Goal: Book appointment/travel/reservation

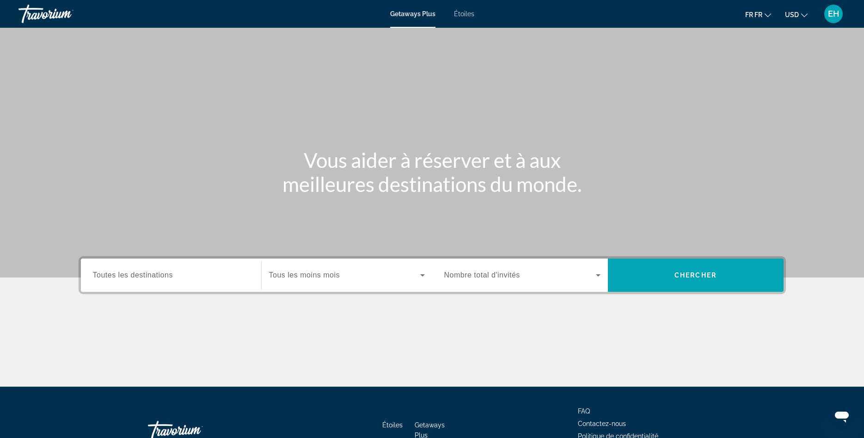
scroll to position [62, 0]
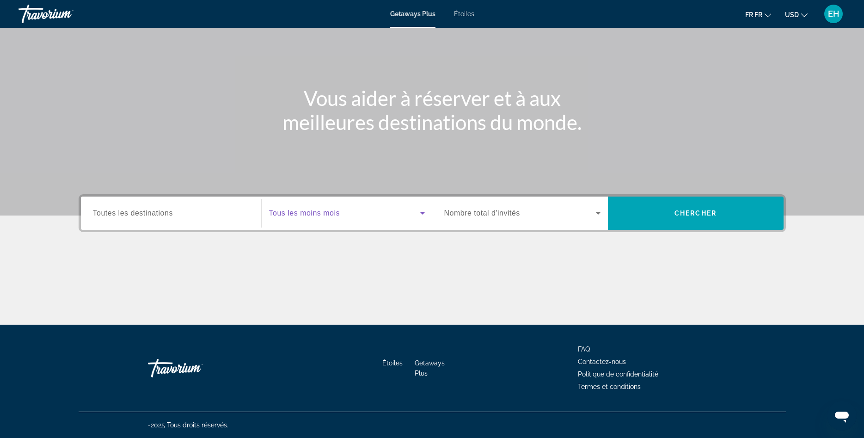
click at [321, 218] on span "Le widget de recherche" at bounding box center [344, 213] width 151 height 11
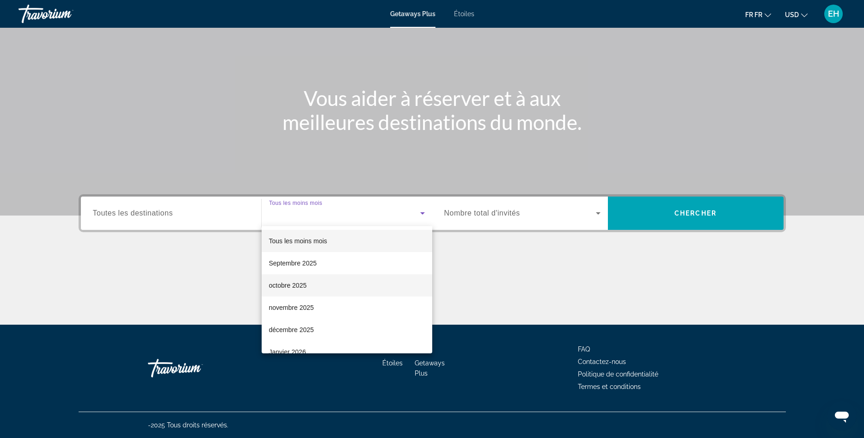
click at [314, 285] on mat-option "octobre 2025" at bounding box center [347, 285] width 171 height 22
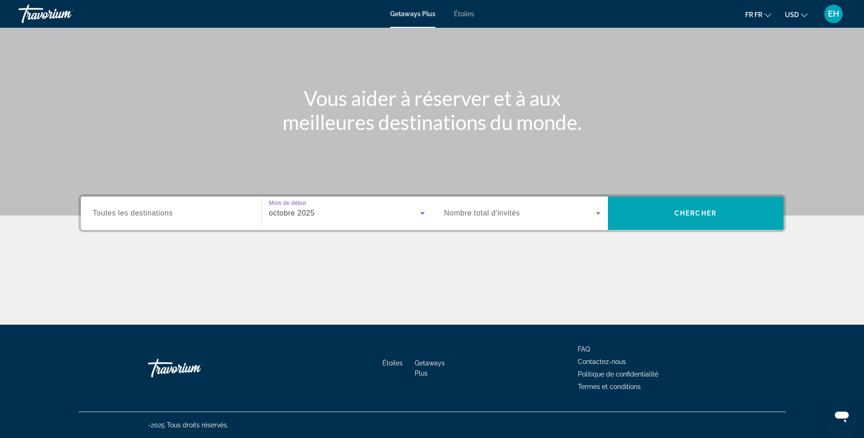
click at [532, 213] on span "Le widget de recherche" at bounding box center [520, 213] width 152 height 11
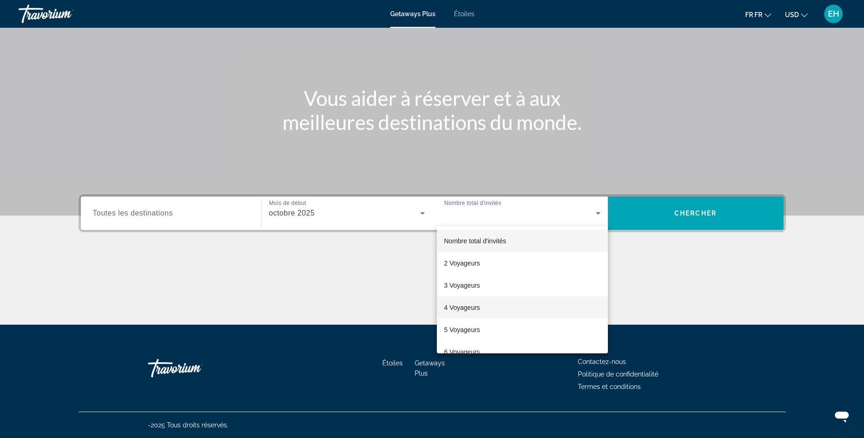
click at [475, 305] on span "4 Voyageurs" at bounding box center [462, 307] width 36 height 11
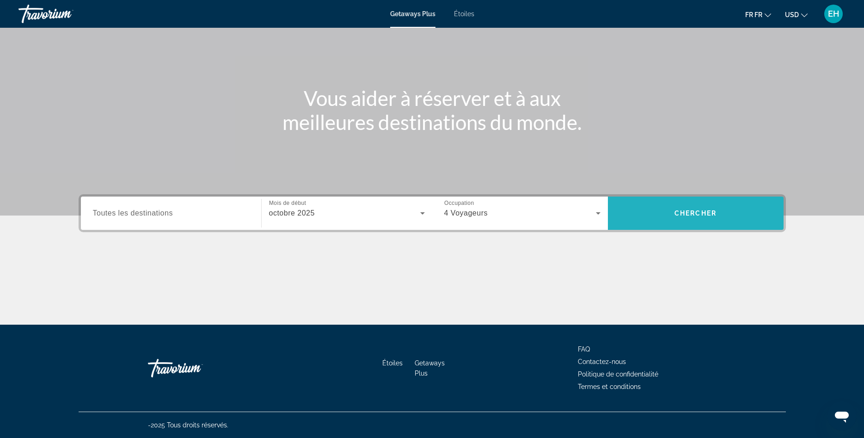
click at [701, 202] on span "Le widget de recherche" at bounding box center [696, 213] width 176 height 22
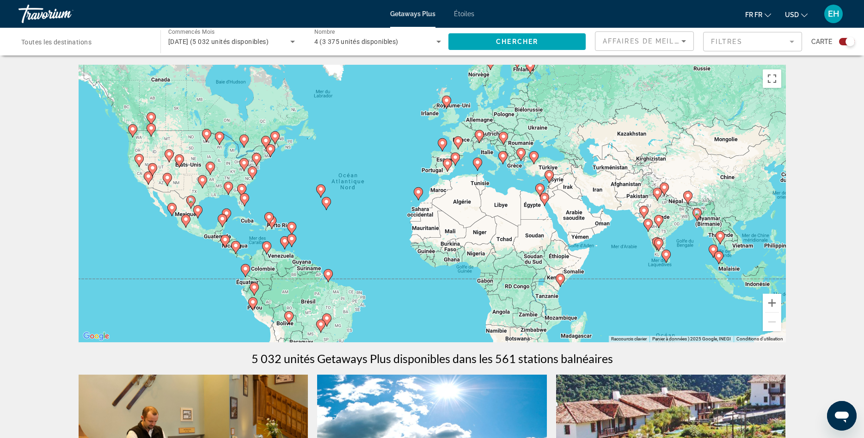
drag, startPoint x: 566, startPoint y: 191, endPoint x: 505, endPoint y: 186, distance: 60.8
click at [505, 186] on div "Pour activer le glissement avec le clavier, appuyez sur Alt+Entrée. Une fois ce…" at bounding box center [433, 203] width 708 height 277
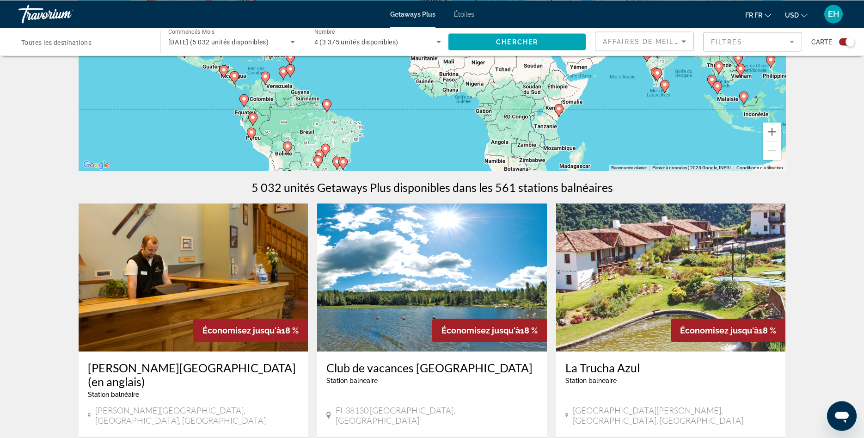
scroll to position [283, 0]
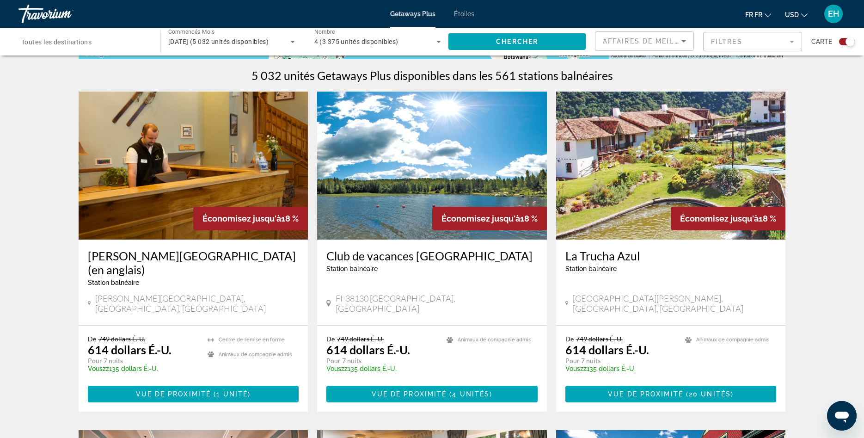
click at [800, 11] on button "USD USD ($) MXN (Mex$) CAD (Can$) GBP (£) EUR (€) AUD (A$) NZD (NZ$) CNY (CN¥)" at bounding box center [796, 14] width 23 height 13
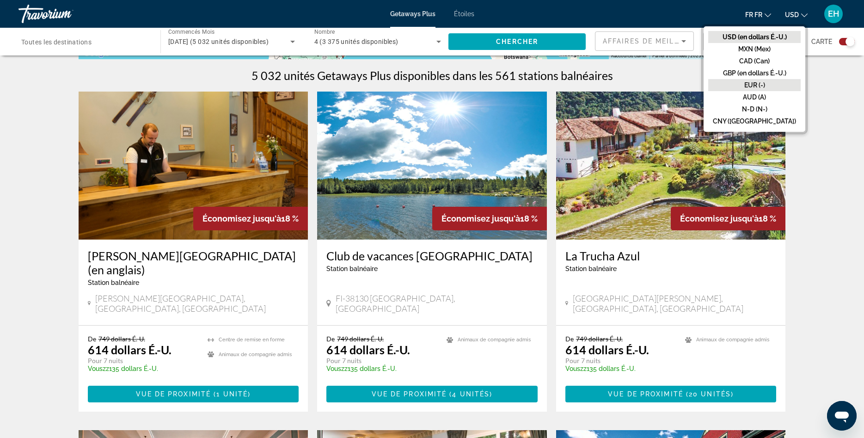
click at [779, 84] on button "EUR (-)" at bounding box center [754, 85] width 92 height 12
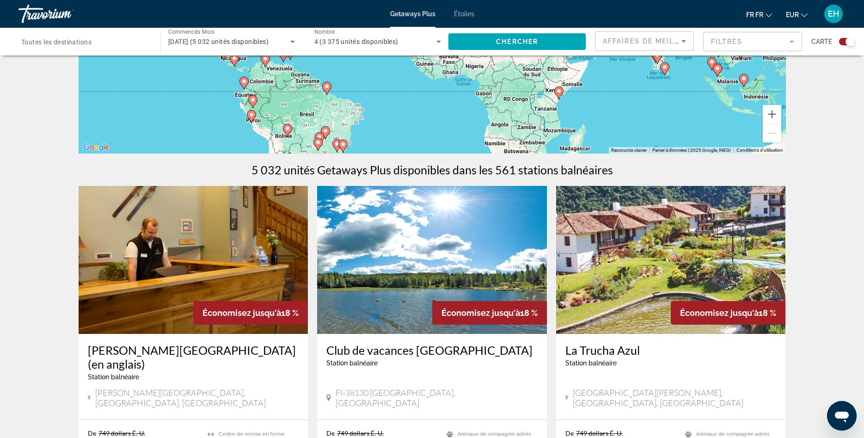
scroll to position [0, 0]
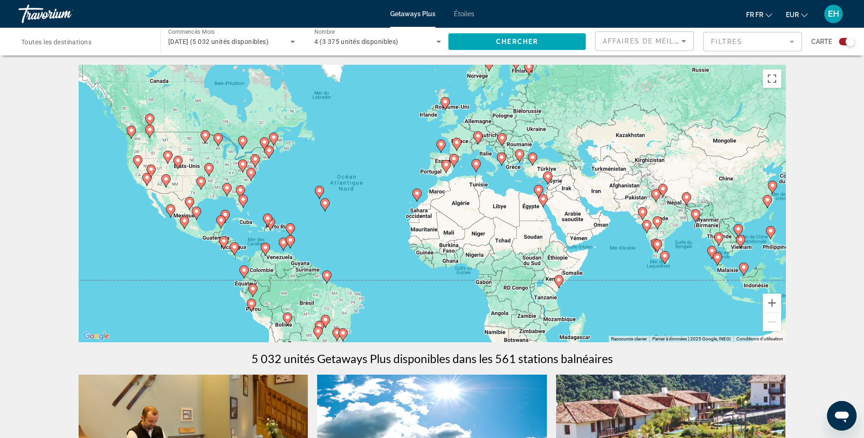
click at [654, 33] on div "Affaires de Meilleures" at bounding box center [644, 45] width 83 height 26
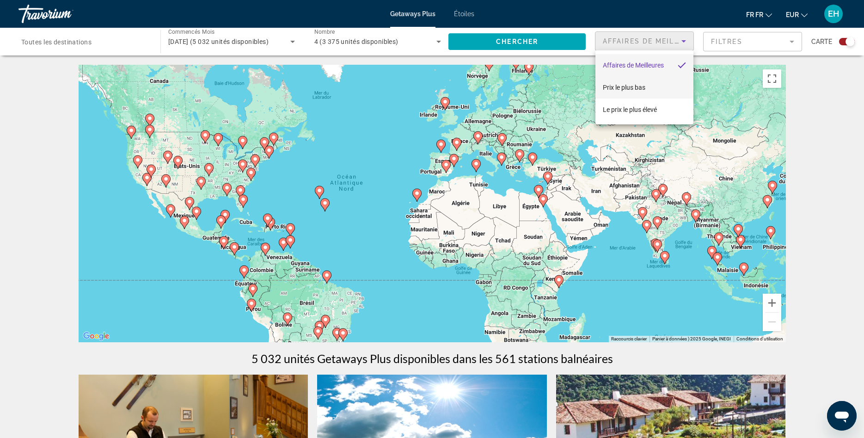
click at [630, 90] on span "Prix le plus bas" at bounding box center [624, 87] width 43 height 7
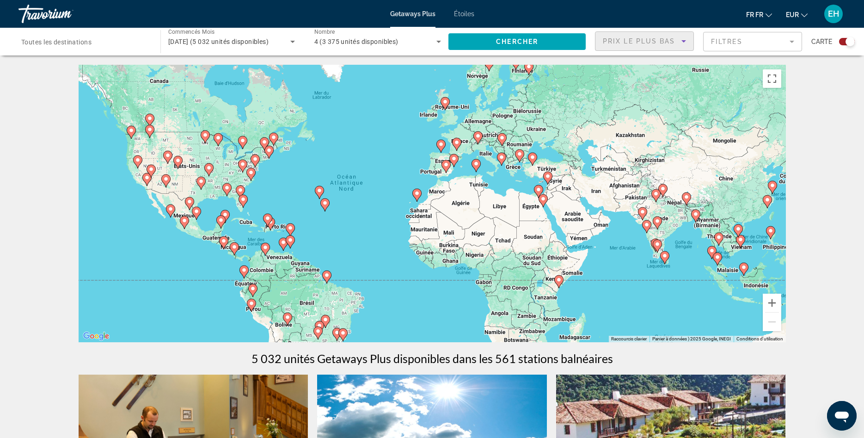
click at [629, 40] on span "Prix le plus bas" at bounding box center [639, 40] width 73 height 7
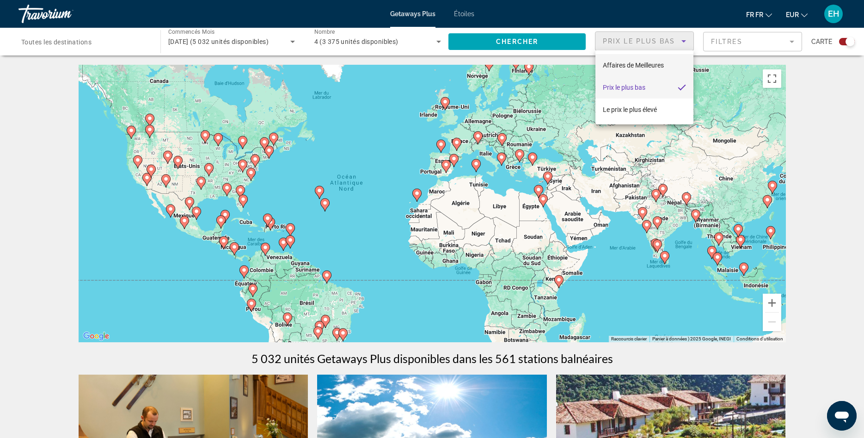
click at [634, 58] on mat-option "Affaires de Meilleures" at bounding box center [645, 65] width 98 height 22
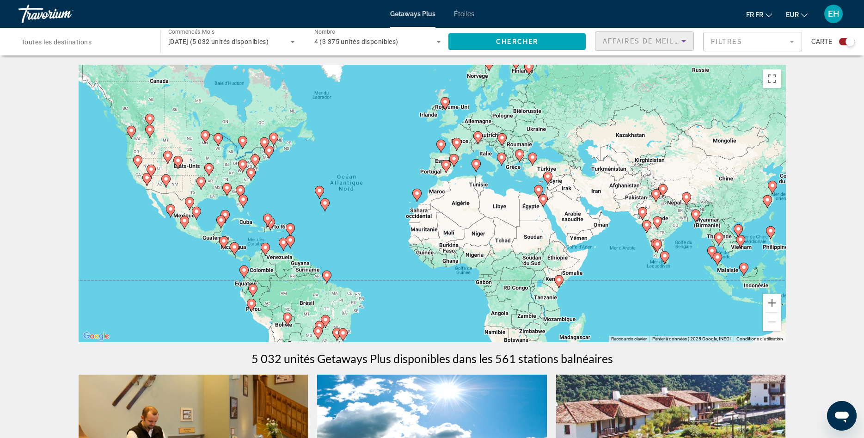
click at [726, 47] on mat-form-field "Filtres" at bounding box center [752, 41] width 99 height 19
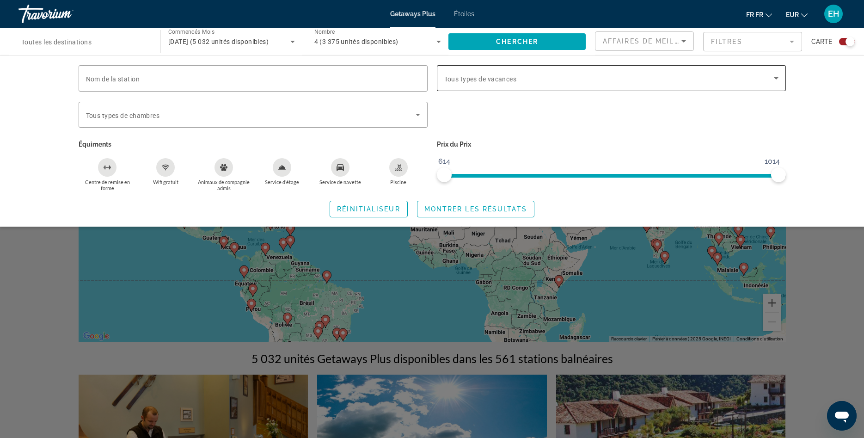
click at [468, 81] on span "Tous types de vacances" at bounding box center [480, 78] width 73 height 7
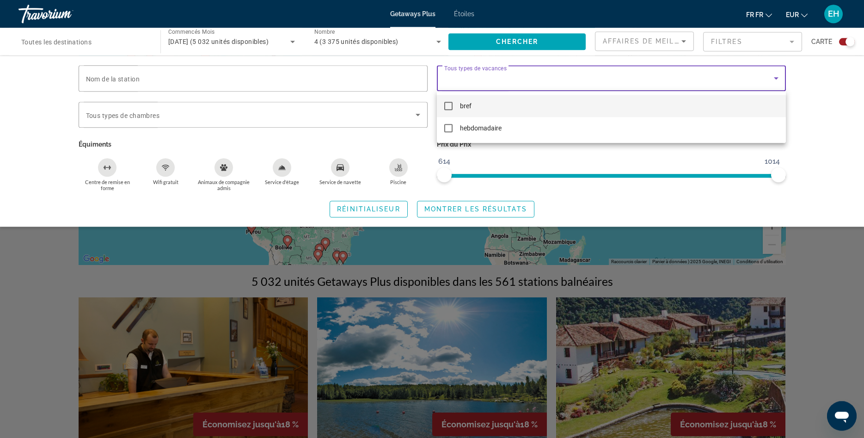
scroll to position [94, 0]
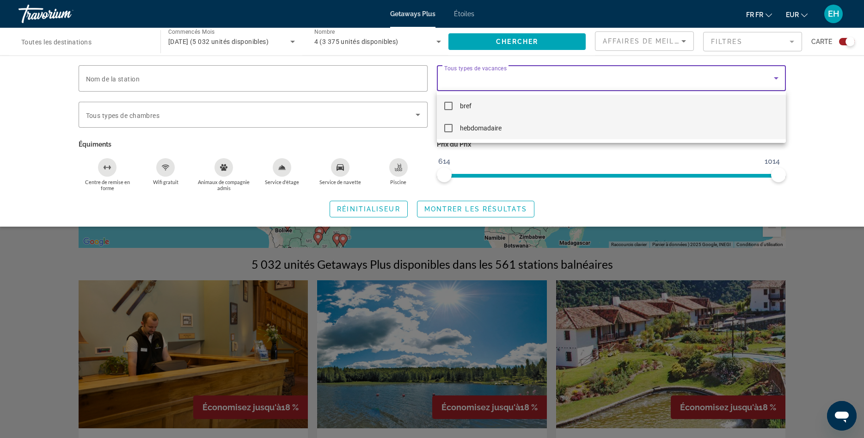
click at [482, 128] on span "hebdomadaire" at bounding box center [481, 128] width 42 height 11
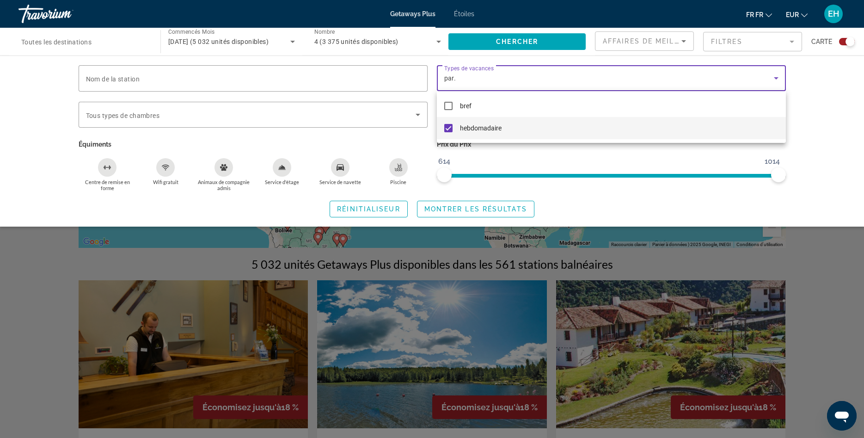
click at [773, 73] on div at bounding box center [432, 219] width 864 height 438
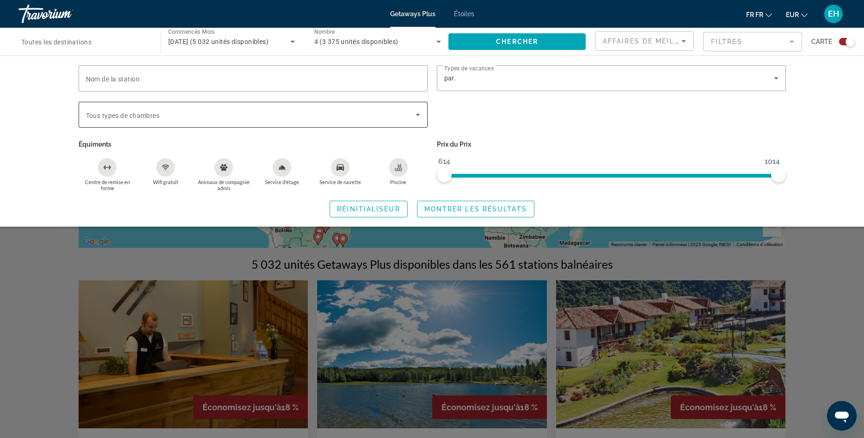
click at [138, 121] on div "Le widget de recherche" at bounding box center [253, 115] width 334 height 26
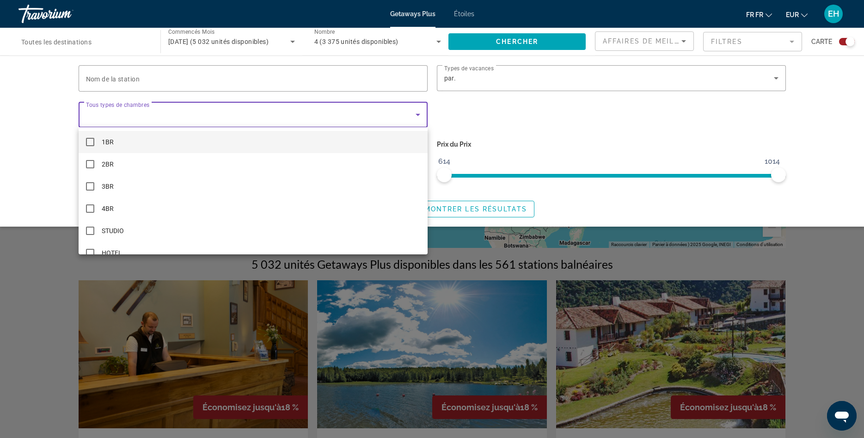
click at [137, 112] on div at bounding box center [432, 219] width 864 height 438
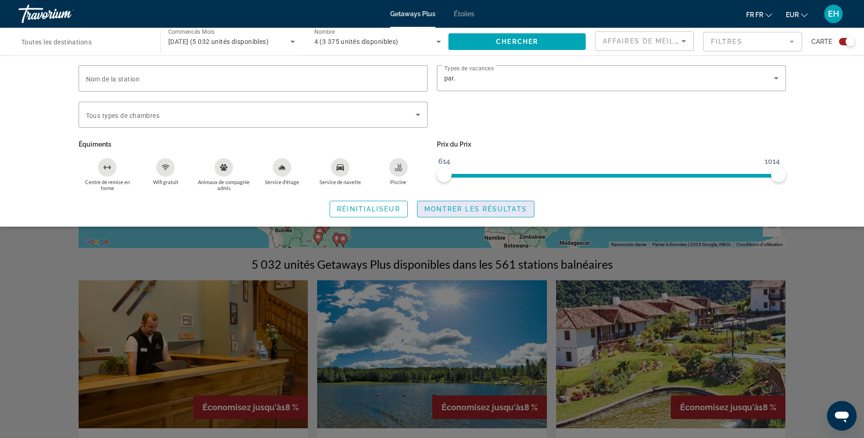
click at [465, 205] on span "Montrer les résultats" at bounding box center [476, 208] width 103 height 7
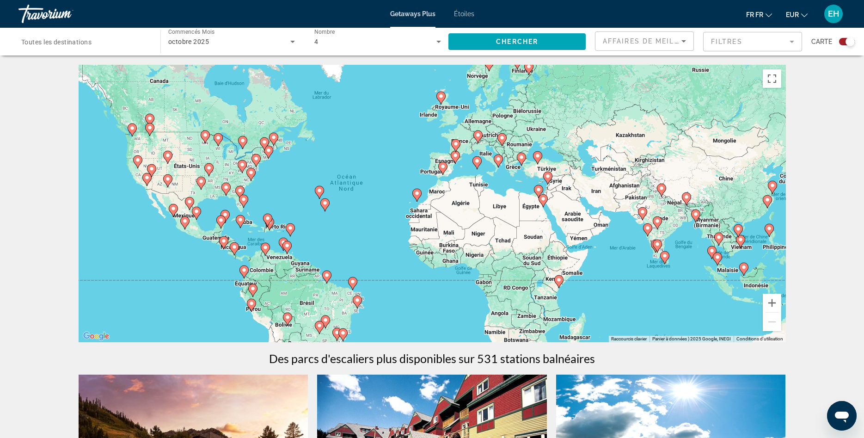
click at [758, 305] on div "Pour activer le glissement avec le clavier, appuyez sur Alt+Entrée. Une fois ce…" at bounding box center [433, 203] width 708 height 277
click at [775, 302] on button "Avant-être" at bounding box center [772, 303] width 18 height 18
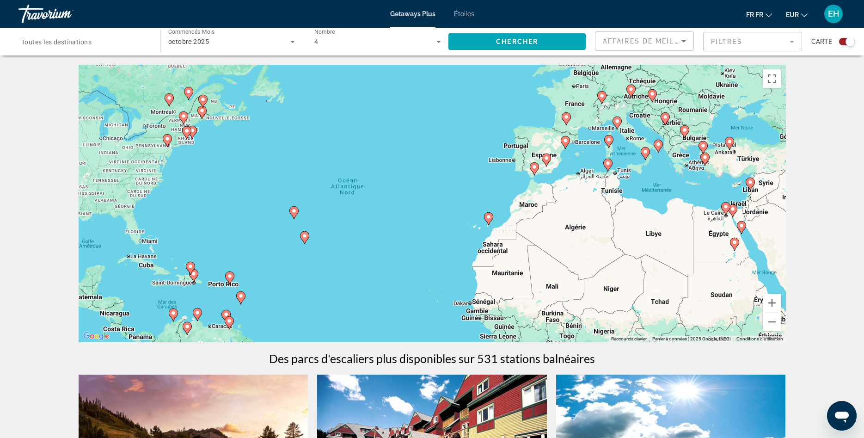
drag, startPoint x: 553, startPoint y: 233, endPoint x: 643, endPoint y: 262, distance: 95.2
click at [643, 262] on div "Pour activer le glissement avec le clavier, appuyez sur Alt+Entrée. Une fois ce…" at bounding box center [433, 203] width 708 height 277
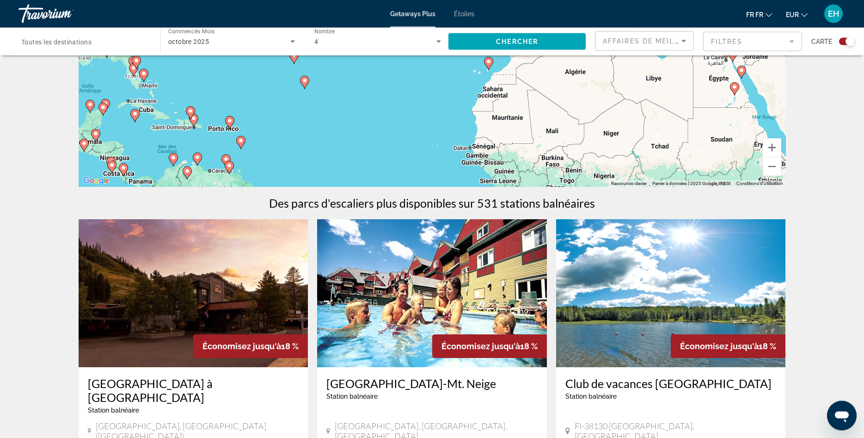
scroll to position [189, 0]
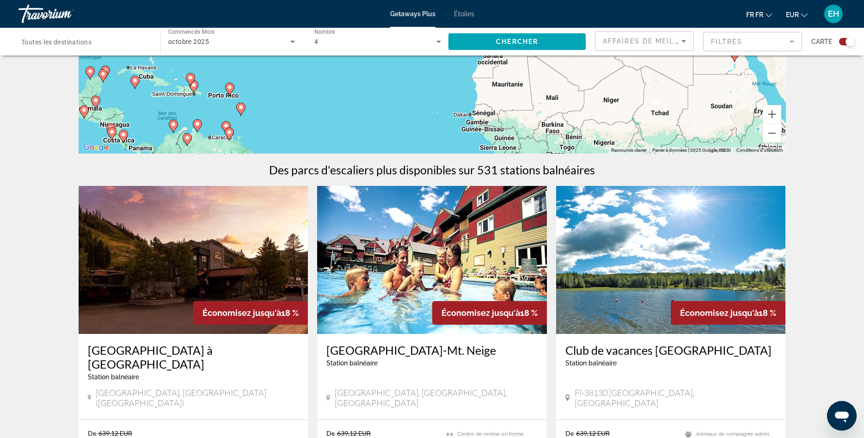
click at [460, 16] on span "Étoiles" at bounding box center [464, 13] width 20 height 7
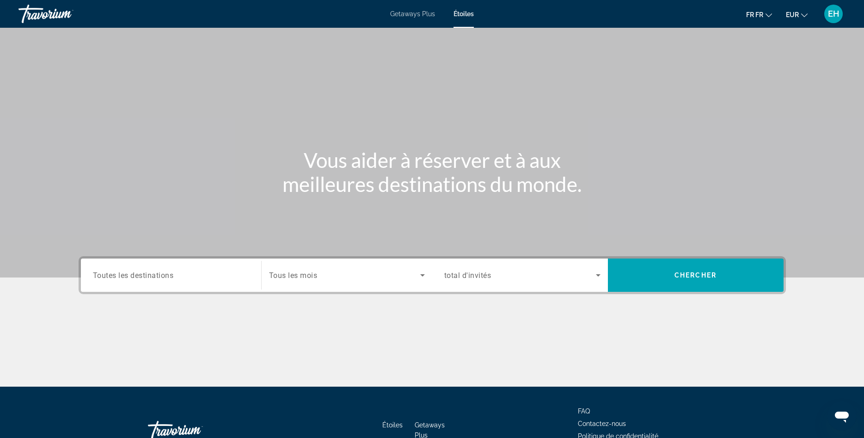
click at [134, 272] on span "Toutes les destinations" at bounding box center [133, 275] width 81 height 9
click at [134, 272] on input "Destination Toutes les destinations" at bounding box center [171, 275] width 156 height 11
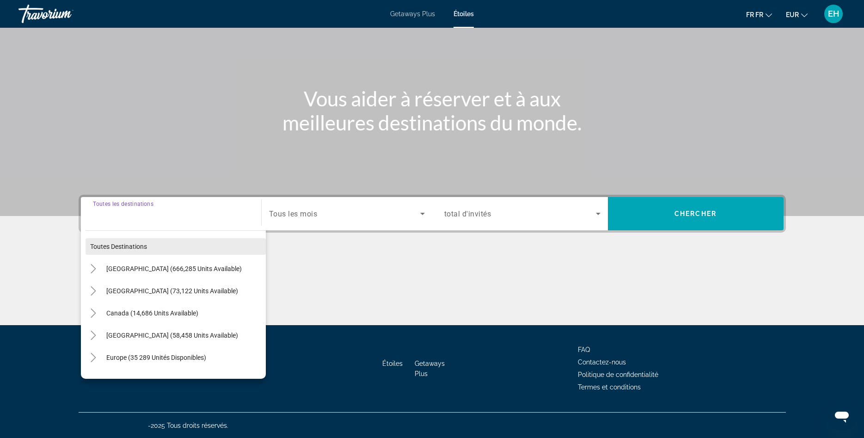
scroll to position [62, 0]
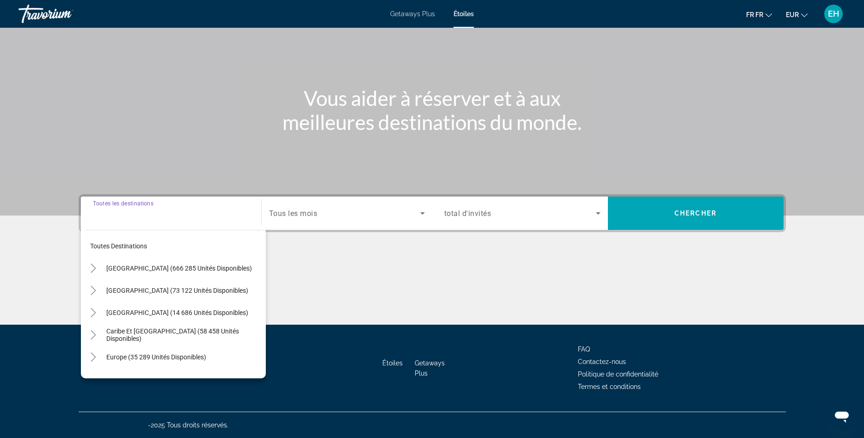
click at [128, 223] on div "Le widget de recherche" at bounding box center [171, 213] width 156 height 26
click at [319, 222] on div "Le widget de recherche" at bounding box center [347, 213] width 156 height 26
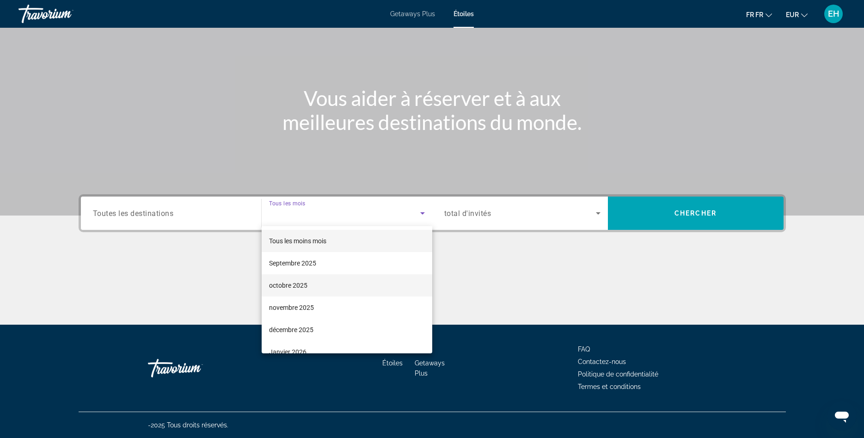
click at [286, 283] on span "octobre 2025" at bounding box center [288, 285] width 38 height 11
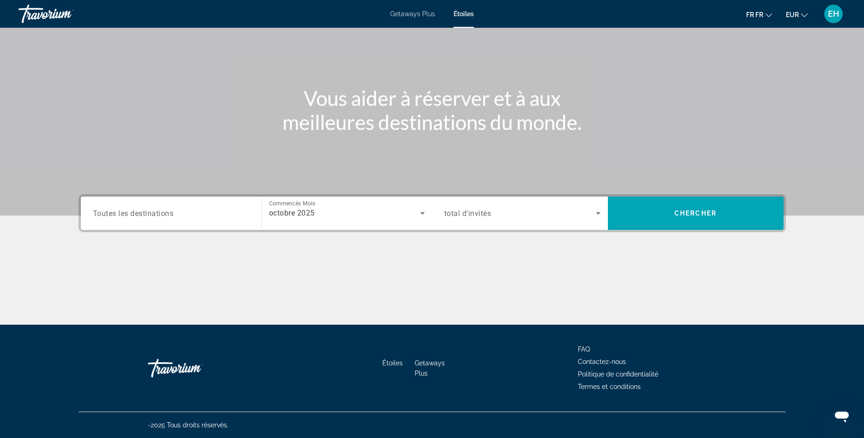
click at [465, 213] on span "total d'invités" at bounding box center [467, 213] width 47 height 9
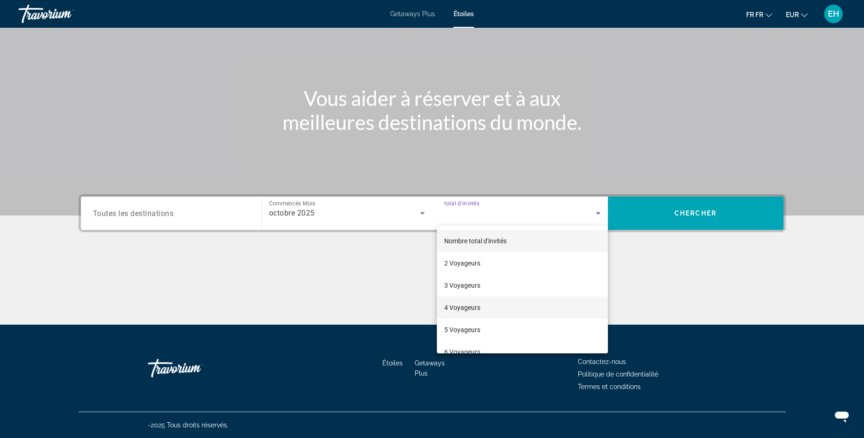
click at [460, 302] on span "4 Voyageurs" at bounding box center [462, 307] width 36 height 11
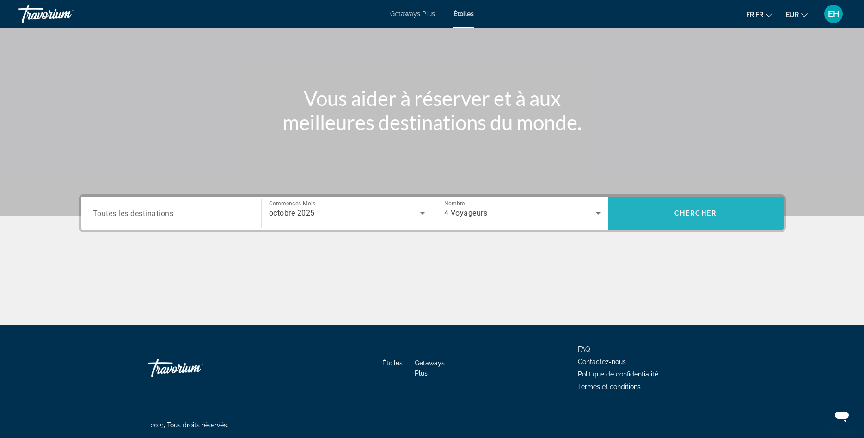
click at [689, 201] on span "Le widget de recherche" at bounding box center [696, 213] width 176 height 33
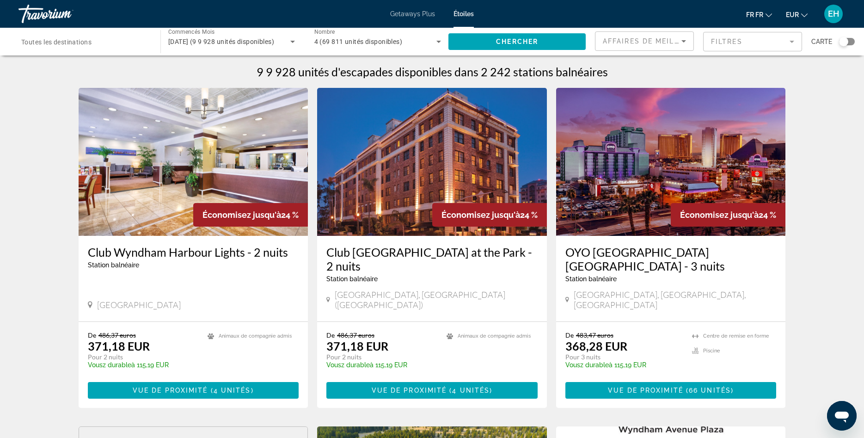
click at [739, 39] on mat-form-field "Filtres" at bounding box center [752, 41] width 99 height 19
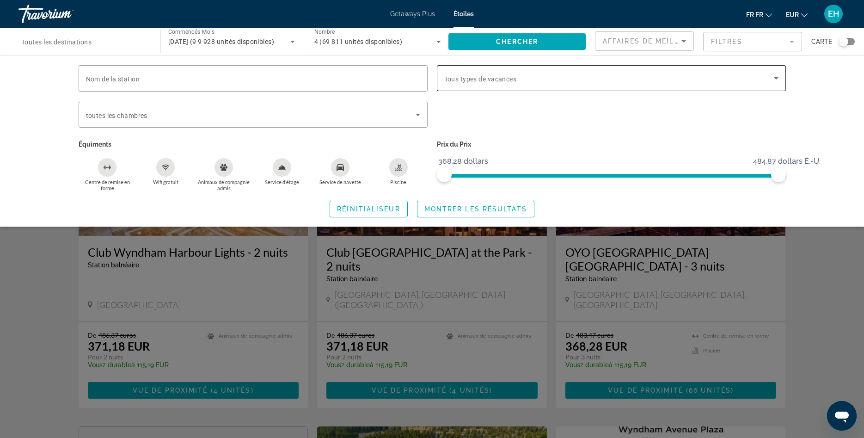
click at [465, 81] on span "Tous types de vacances" at bounding box center [480, 78] width 73 height 7
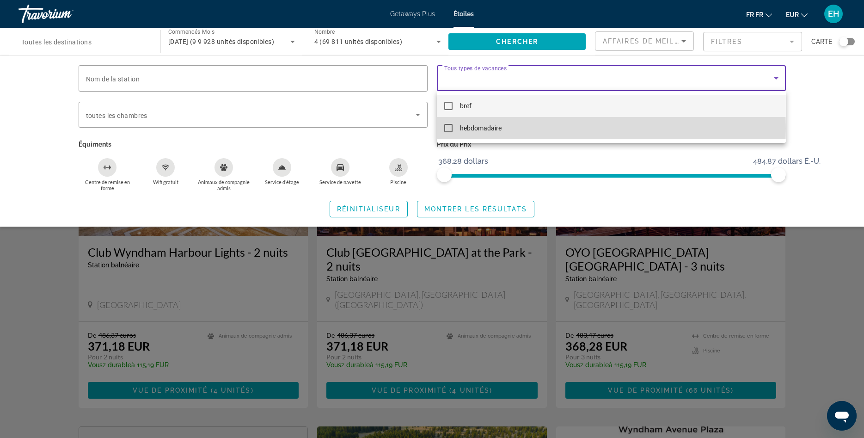
click at [469, 128] on span "hebdomadaire" at bounding box center [481, 128] width 42 height 11
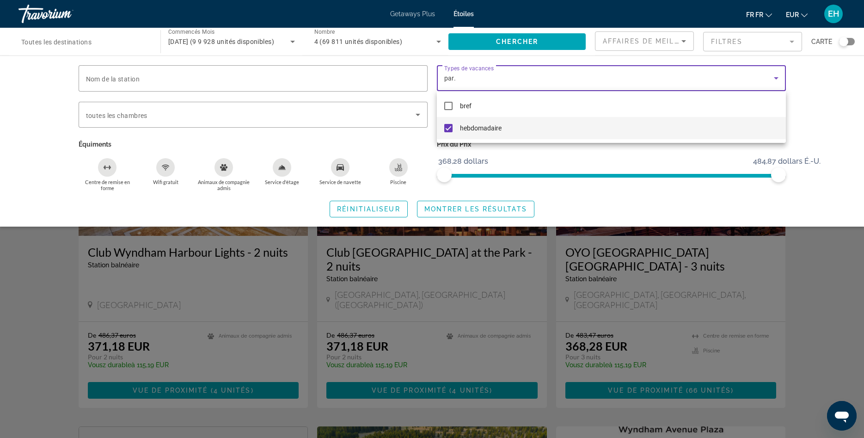
click at [26, 106] on div at bounding box center [432, 219] width 864 height 438
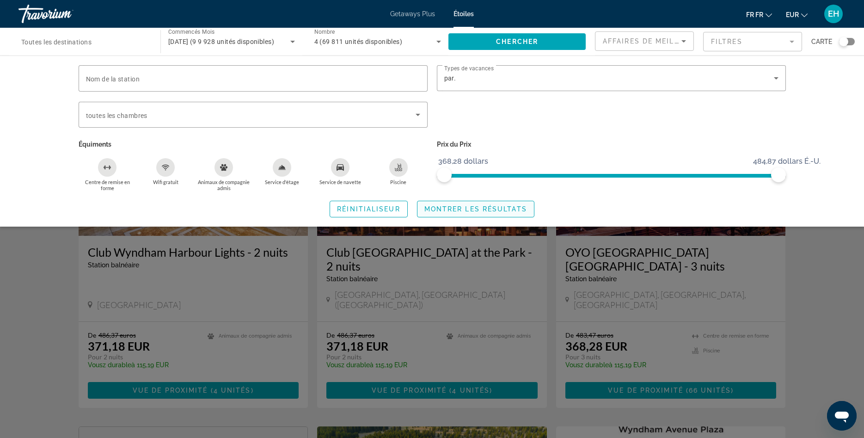
click at [485, 208] on span "Montrer les résultats" at bounding box center [476, 208] width 103 height 7
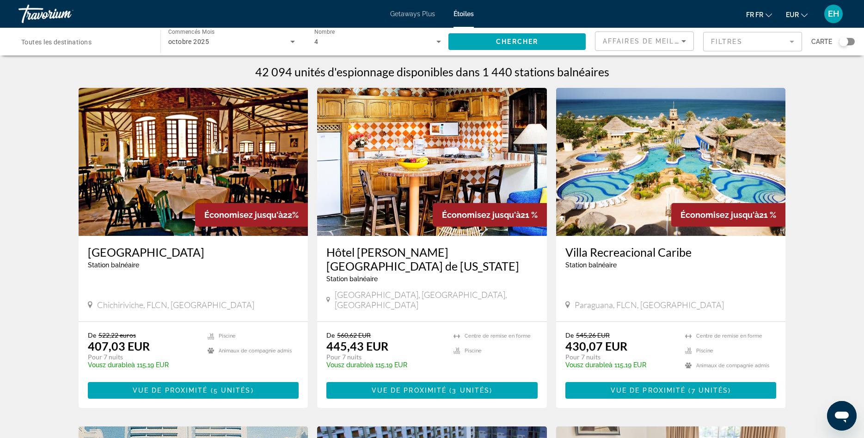
click at [851, 37] on div "Carte" at bounding box center [833, 41] width 43 height 20
click at [846, 40] on div "Le widget de recherche" at bounding box center [843, 41] width 9 height 9
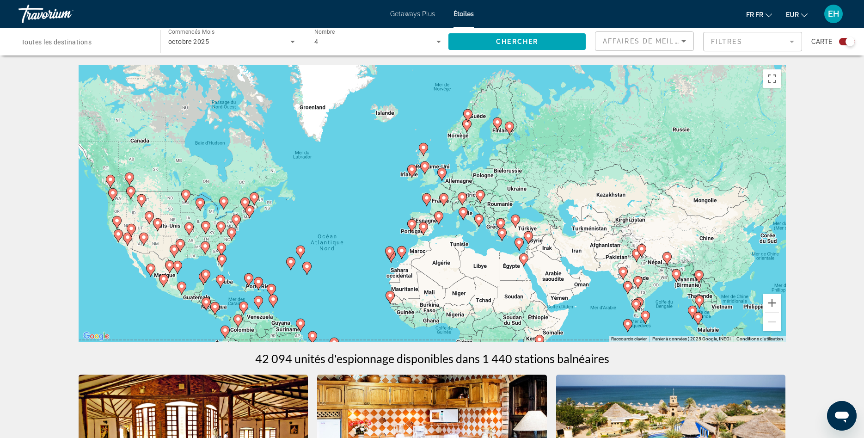
drag, startPoint x: 466, startPoint y: 179, endPoint x: 405, endPoint y: 235, distance: 83.2
click at [405, 235] on div "Pour activer le glissement avec le clavier, appuyez sur Alt+Entrée. Une fois ce…" at bounding box center [433, 203] width 708 height 277
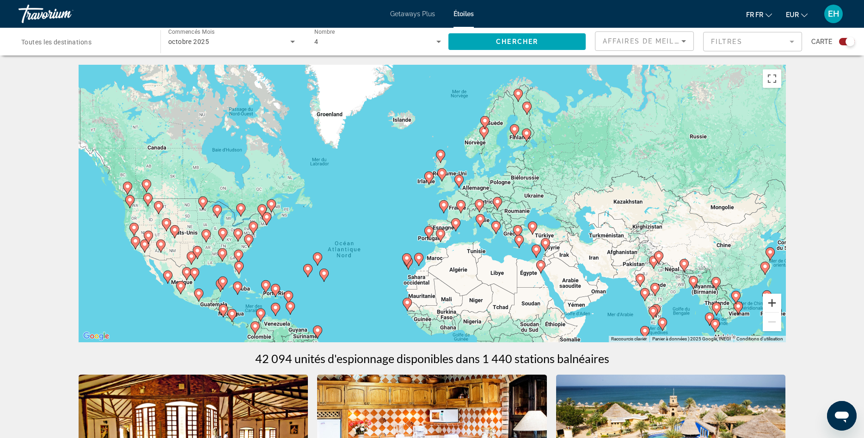
click at [777, 302] on button "Avant-être" at bounding box center [772, 303] width 18 height 18
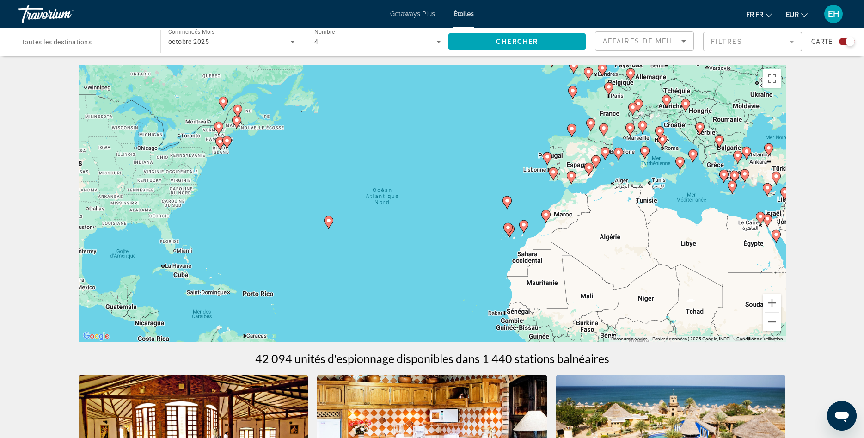
drag, startPoint x: 357, startPoint y: 263, endPoint x: 485, endPoint y: 163, distance: 161.8
click at [485, 163] on div "Pour activer le glissement avec le clavier, appuyez sur Alt+Entrée. Une fois ce…" at bounding box center [433, 203] width 708 height 277
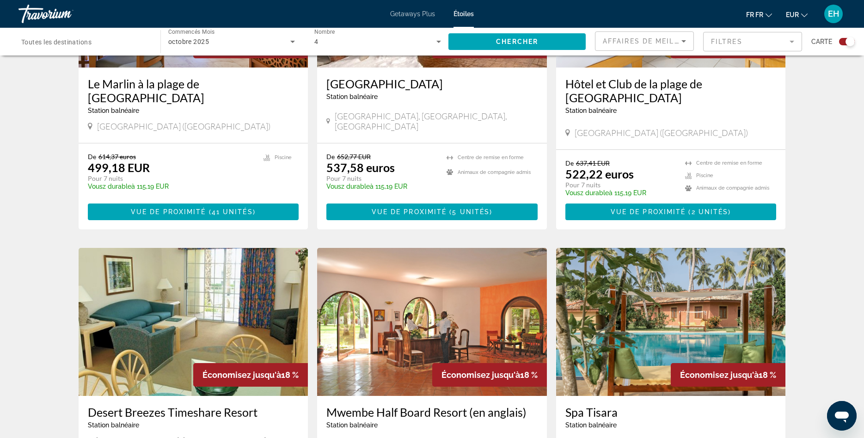
scroll to position [1321, 0]
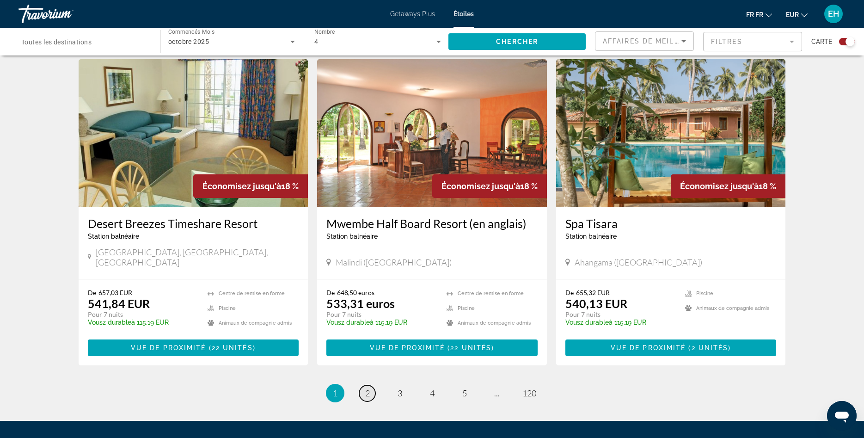
click at [369, 388] on span "2" at bounding box center [367, 393] width 5 height 10
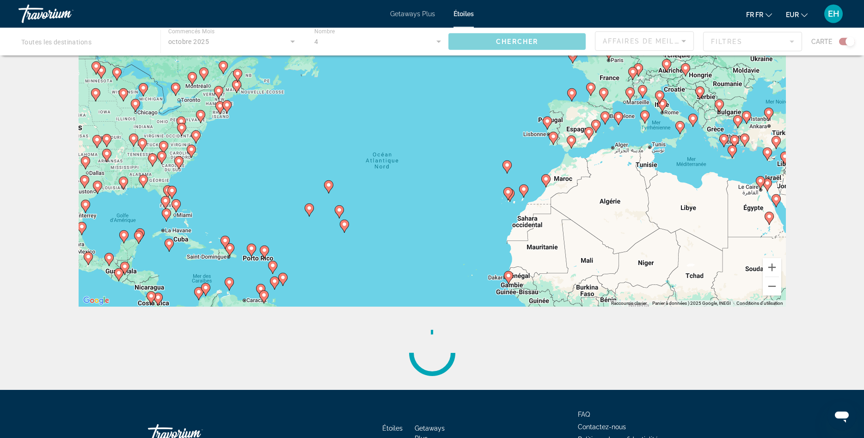
scroll to position [101, 0]
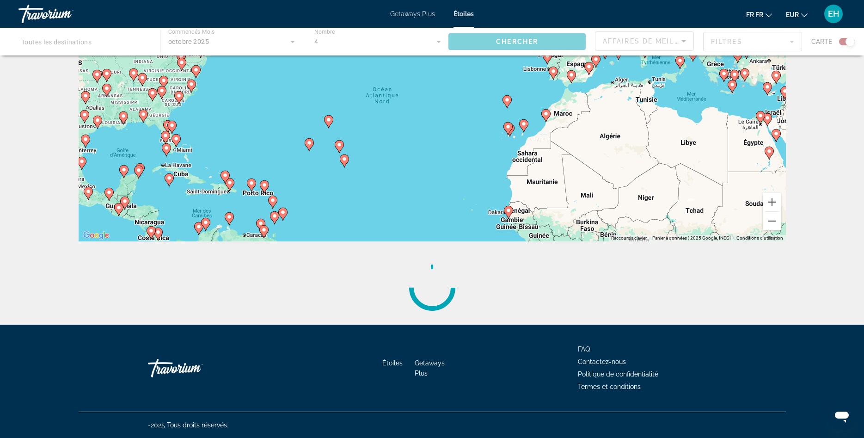
click at [838, 43] on div "Principaux contenus" at bounding box center [432, 42] width 864 height 28
click at [848, 37] on div "Principaux contenus" at bounding box center [432, 42] width 864 height 28
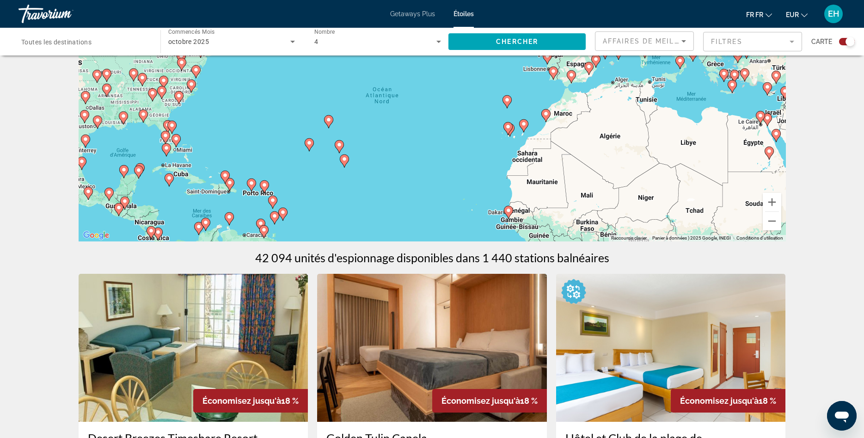
click at [847, 42] on div "Le widget de recherche" at bounding box center [850, 41] width 9 height 9
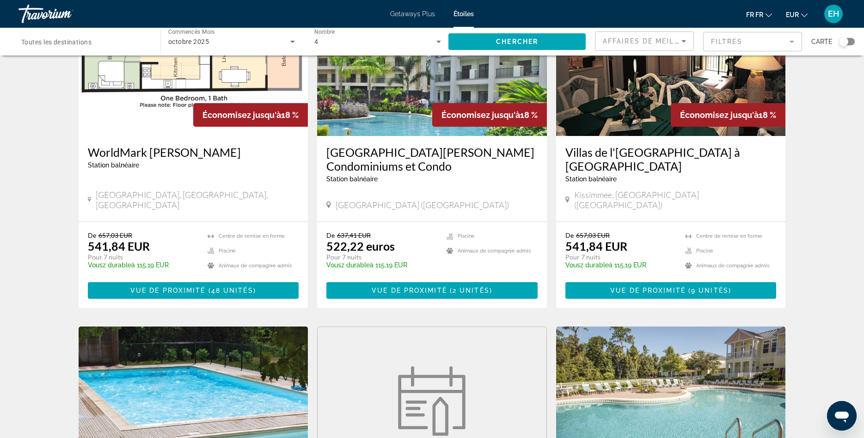
scroll to position [189, 0]
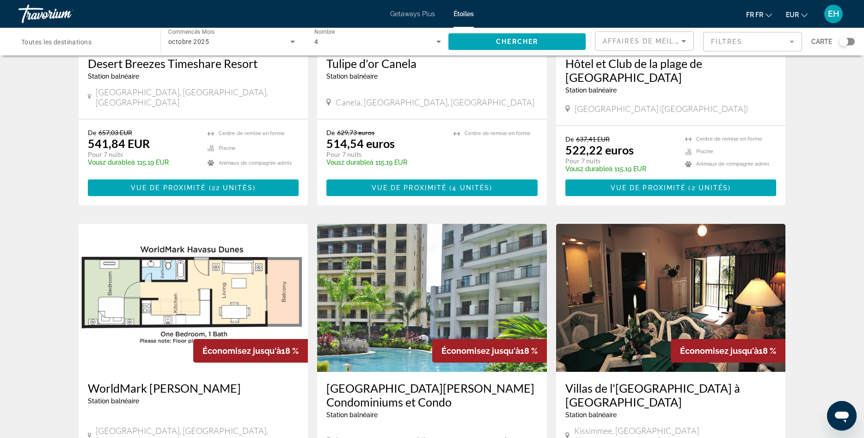
click at [82, 45] on span "Toutes les destinations" at bounding box center [56, 41] width 70 height 7
click at [82, 45] on input "Destination Toutes les destinations" at bounding box center [84, 42] width 127 height 11
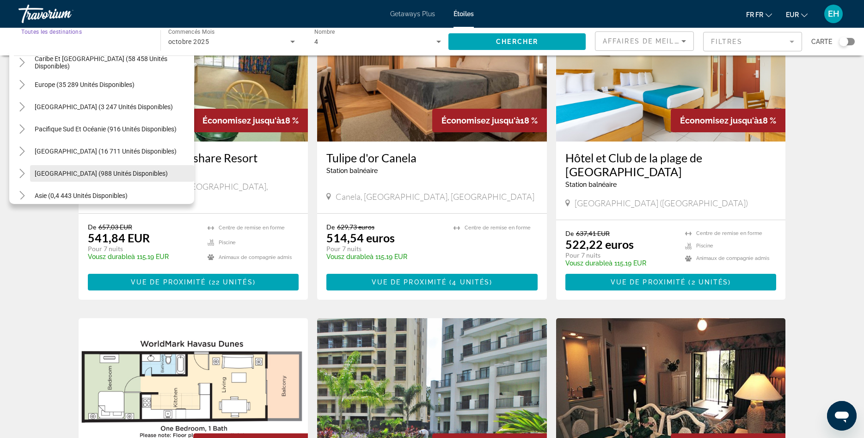
scroll to position [61, 0]
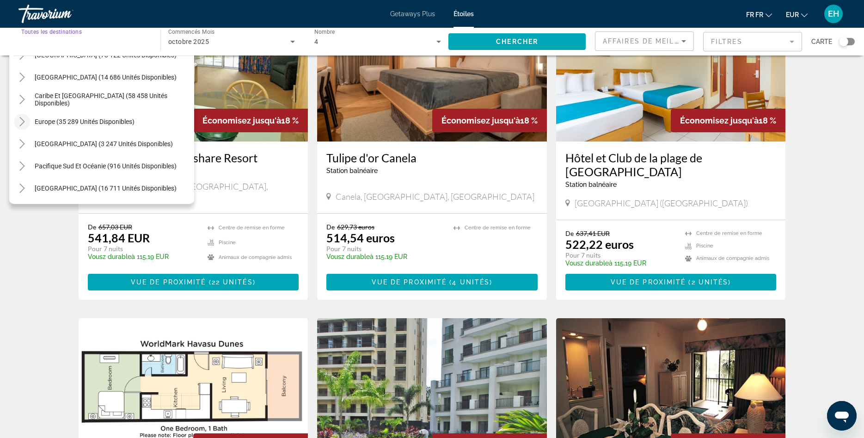
click at [26, 122] on icon "Toggle Europe (35 289 unités disponibles)" at bounding box center [22, 121] width 9 height 9
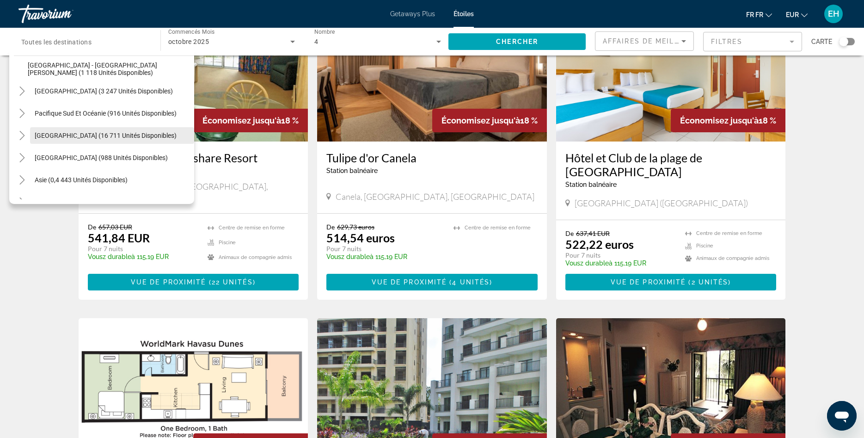
scroll to position [683, 0]
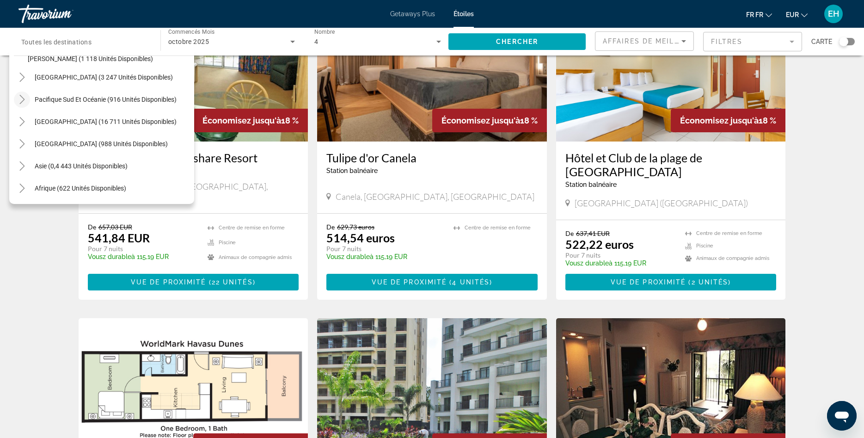
click at [26, 99] on icon "Basculement du Pacifique Sud et de l'Océanie (916 unités disponibles)" at bounding box center [22, 99] width 9 height 9
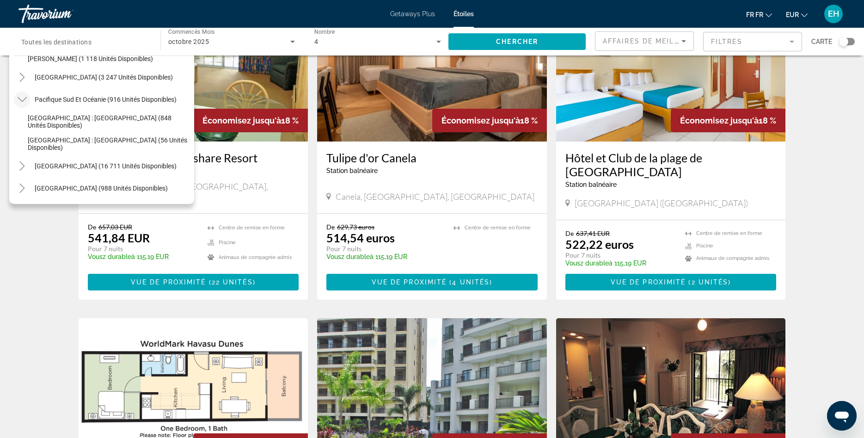
click at [26, 99] on icon "Basculement du Pacifique Sud et de l'Océanie (916 unités disponibles)" at bounding box center [22, 99] width 9 height 9
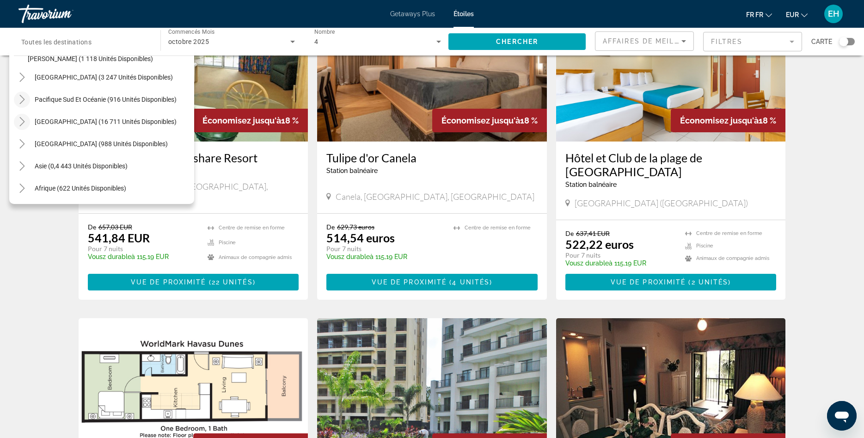
click at [28, 119] on mat-icon "Basculement de l'Amérique du Sud (16 711 unités disponibles)" at bounding box center [22, 122] width 16 height 16
click at [25, 143] on icon "Toggle America Central (988 unités disponibles)" at bounding box center [22, 143] width 9 height 9
click at [25, 143] on icon "Toggle America Central (988 unités disponibles)" at bounding box center [21, 144] width 9 height 5
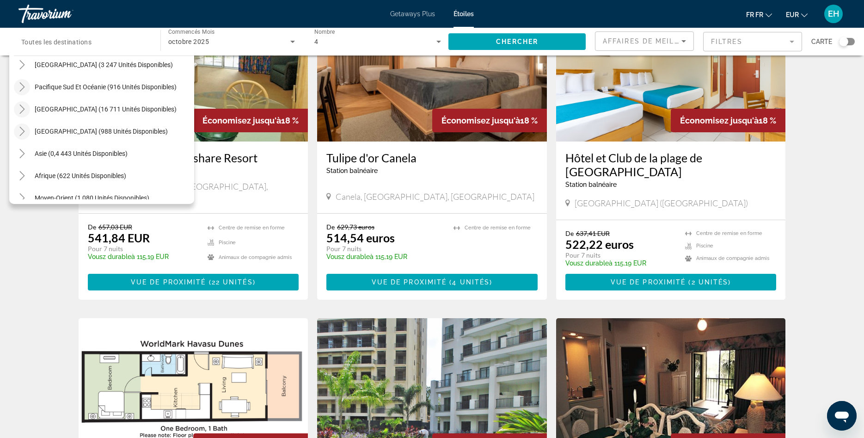
scroll to position [705, 0]
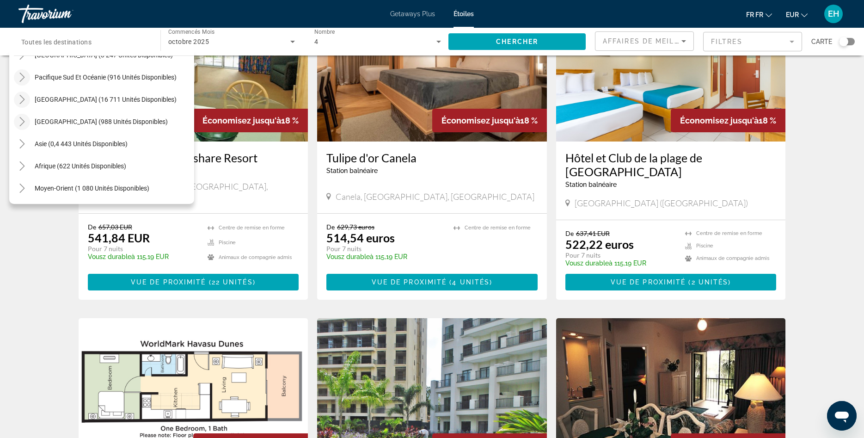
click at [25, 121] on icon "Toggle America Central (988 unités disponibles)" at bounding box center [22, 121] width 9 height 9
click at [27, 124] on mat-icon "Toggle America Central (988 unités disponibles)" at bounding box center [22, 122] width 16 height 16
click at [24, 99] on icon "Basculement de l'Amérique du Sud (16 711 unités disponibles)" at bounding box center [21, 99] width 5 height 9
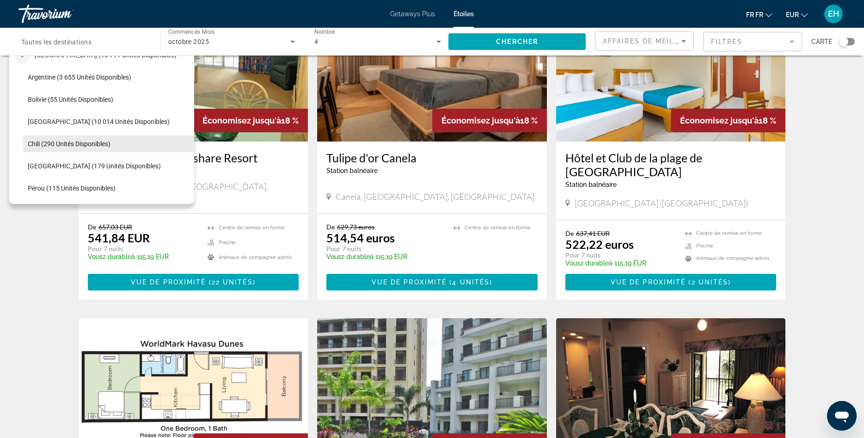
scroll to position [660, 0]
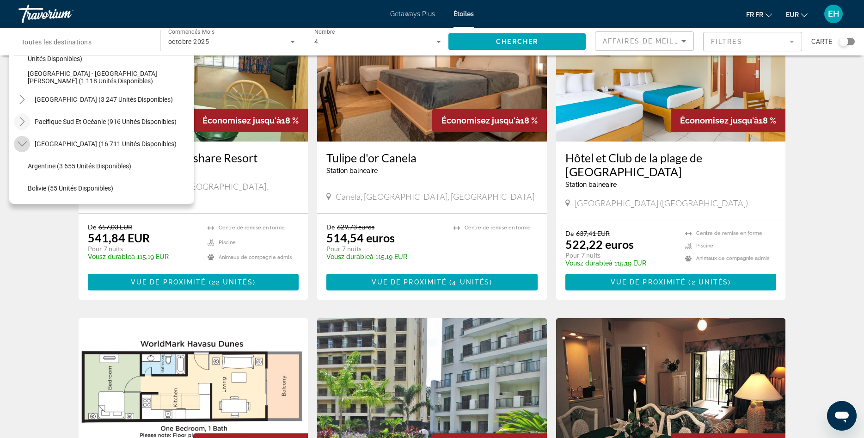
click at [21, 141] on icon "Basculement de l'Amérique du Sud (16 711 unités disponibles)" at bounding box center [22, 143] width 9 height 9
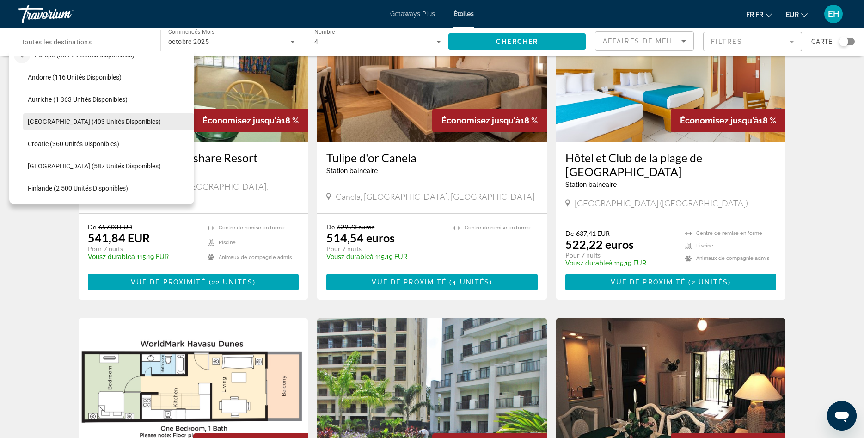
scroll to position [39, 0]
click at [24, 147] on icon "Toggle Europe (35 289 unités disponibles)" at bounding box center [22, 143] width 9 height 9
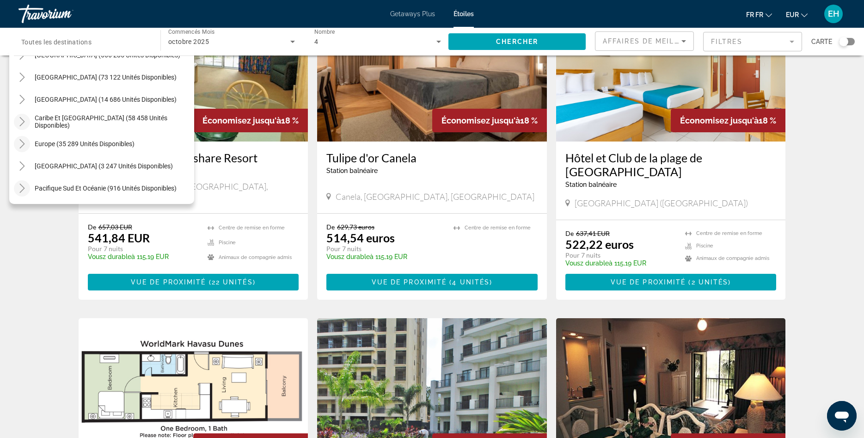
click at [26, 128] on mat-icon "Toggle Caribbean and Atlantic Islands (58 458 unités disponibles)" at bounding box center [22, 122] width 16 height 16
click at [22, 123] on icon "Toggle Caribbean and Atlantic Islands (58 458 unités disponibles)" at bounding box center [22, 121] width 9 height 9
click at [23, 102] on icon "Toggle Canada (14 686 unités disponibles)" at bounding box center [22, 99] width 9 height 9
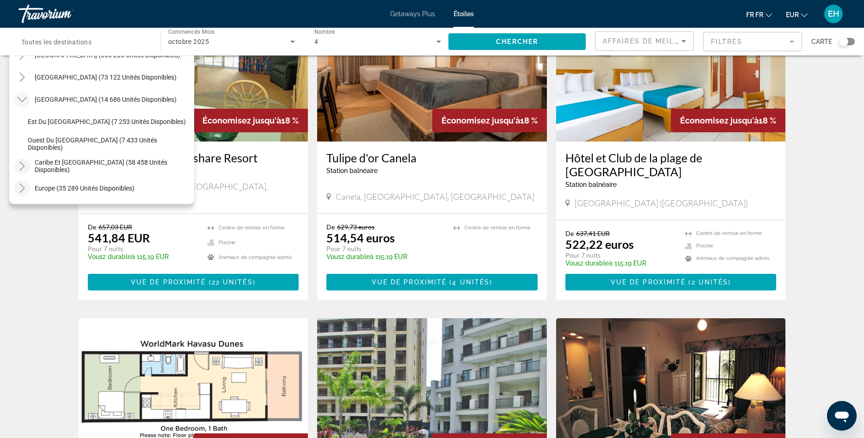
click at [23, 102] on icon "Toggle Canada (14 686 unités disponibles)" at bounding box center [22, 99] width 9 height 9
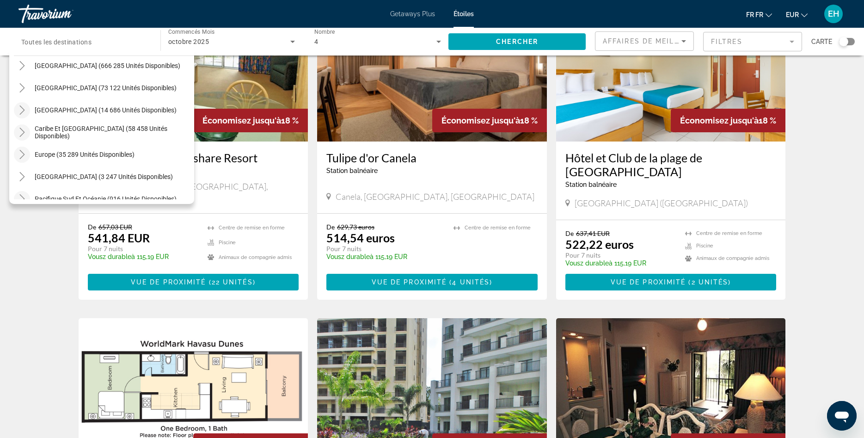
scroll to position [44, 0]
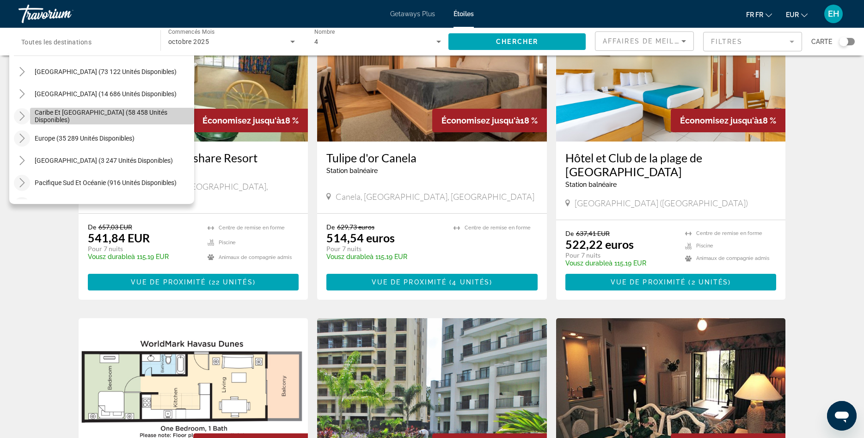
click at [58, 119] on span "Caribe et [GEOGRAPHIC_DATA] (58 458 unités disponibles)" at bounding box center [112, 116] width 155 height 15
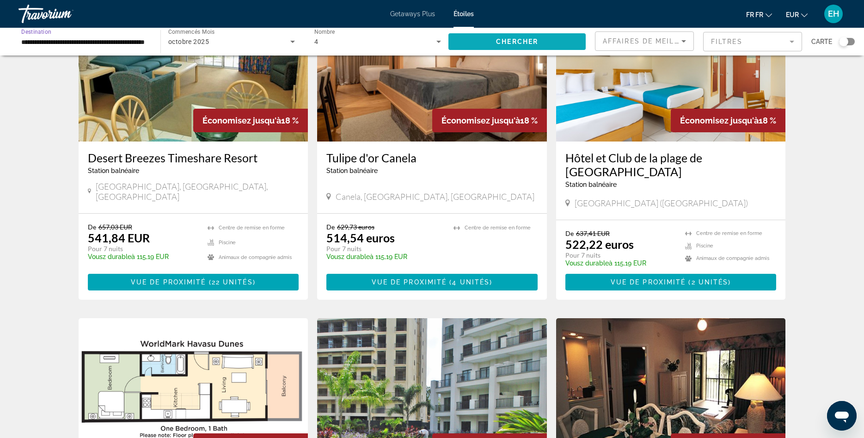
click at [560, 45] on span "Le widget de recherche" at bounding box center [517, 42] width 137 height 22
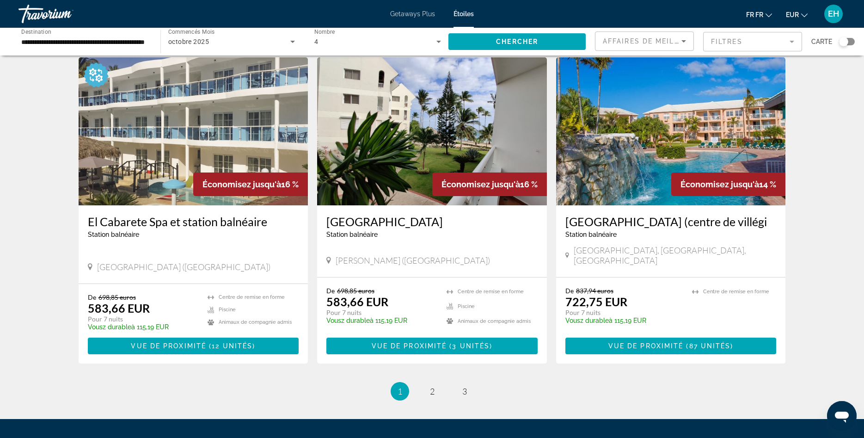
scroll to position [1038, 0]
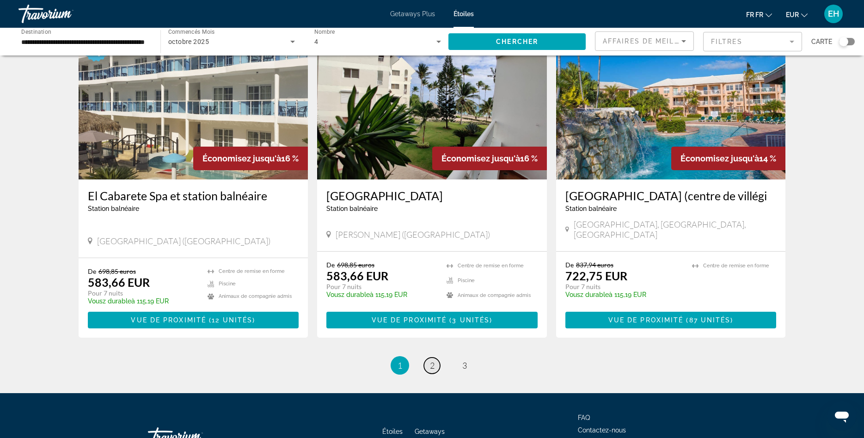
click at [433, 360] on span "2" at bounding box center [432, 365] width 5 height 10
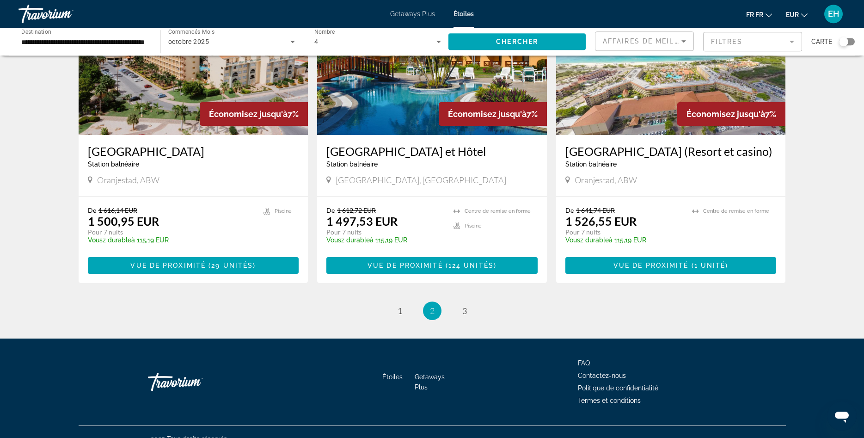
scroll to position [1100, 0]
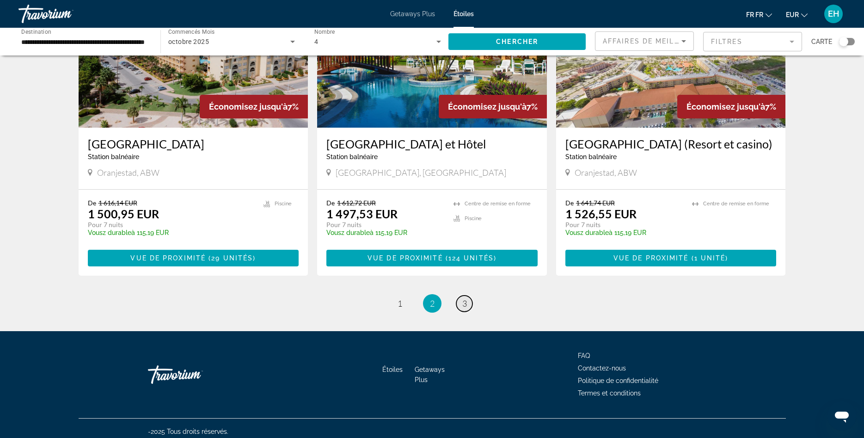
click at [463, 298] on span "3" at bounding box center [464, 303] width 5 height 10
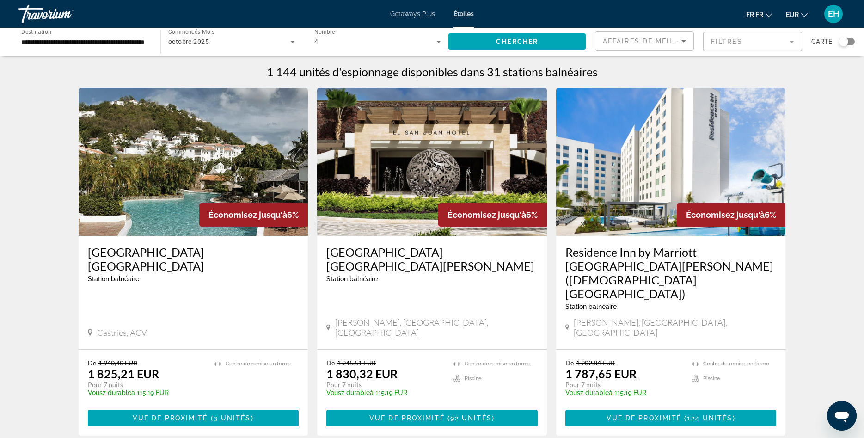
click at [65, 41] on input "**********" at bounding box center [84, 42] width 127 height 11
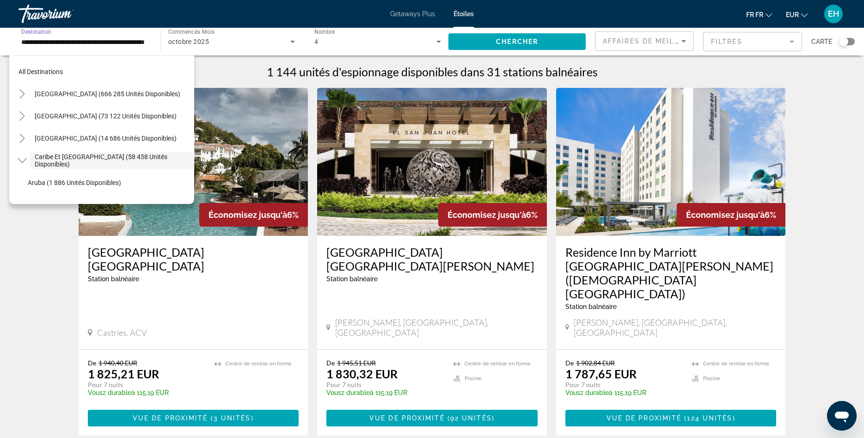
scroll to position [33, 0]
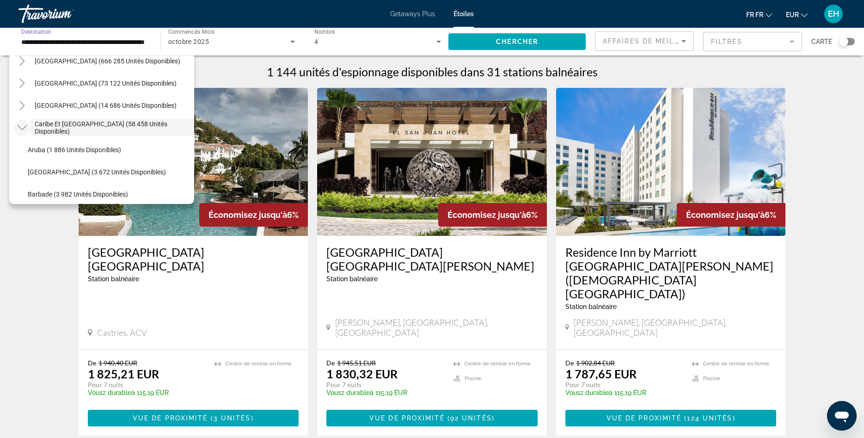
click at [18, 126] on icon "Toggle Caribbean and Atlantic Islands (58 458 unités disponibles)" at bounding box center [22, 127] width 9 height 9
click at [51, 148] on span "Europe (35 289 unités disponibles)" at bounding box center [85, 149] width 100 height 7
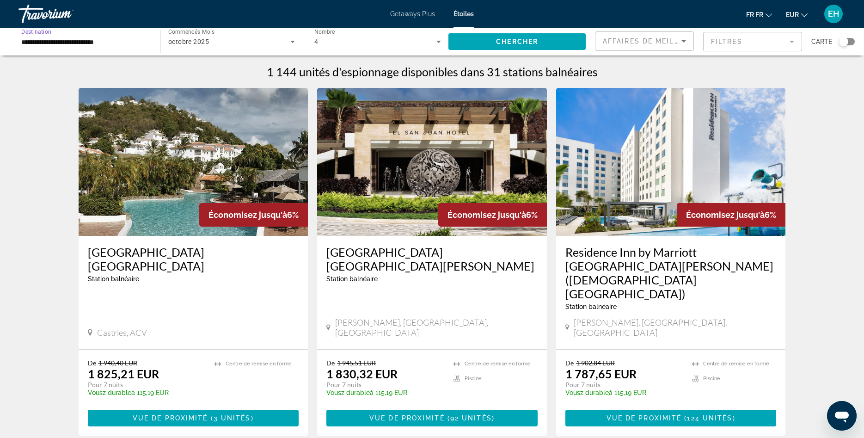
scroll to position [0, 0]
click at [551, 41] on span "Le widget de recherche" at bounding box center [517, 42] width 137 height 22
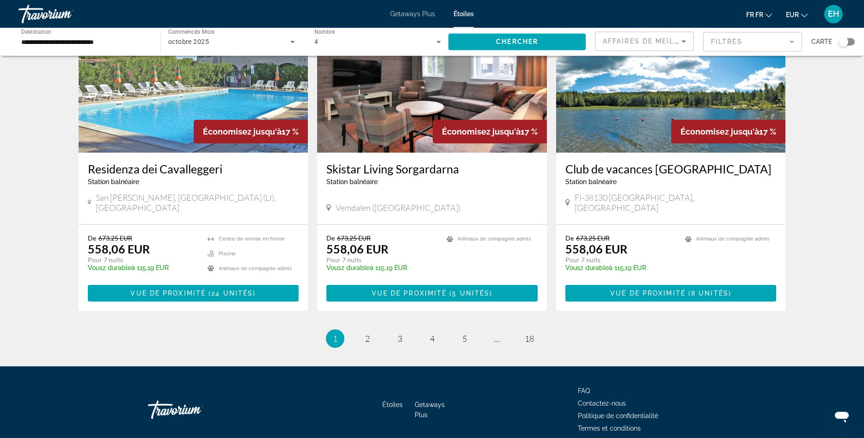
scroll to position [1058, 0]
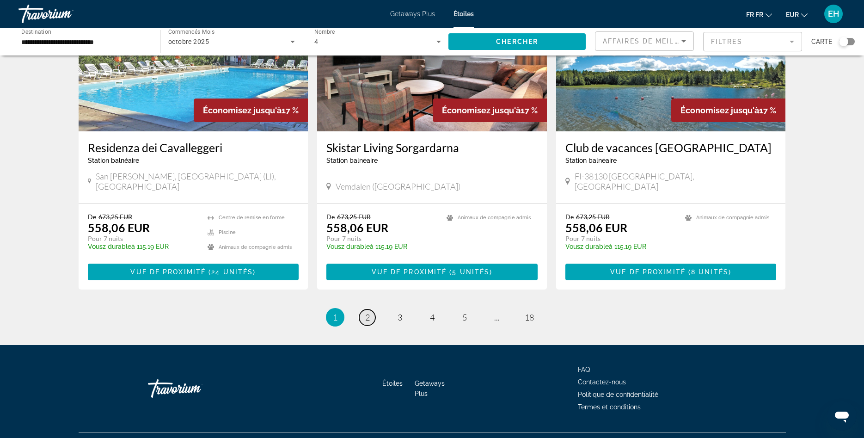
click at [374, 309] on link "page 2" at bounding box center [367, 317] width 16 height 16
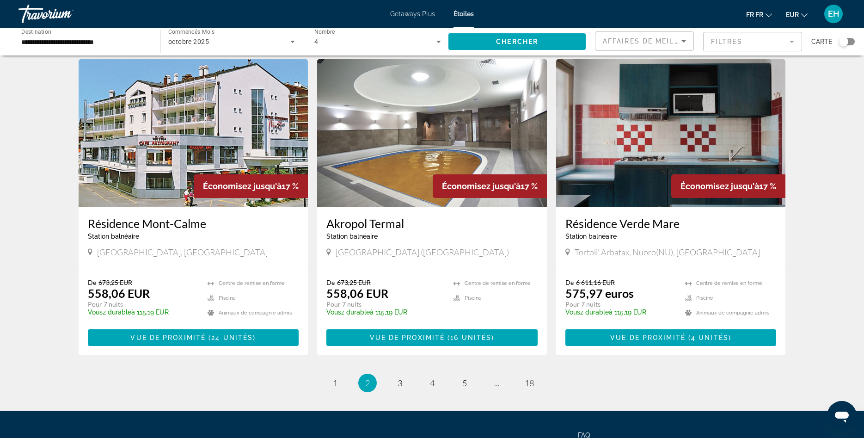
scroll to position [1038, 0]
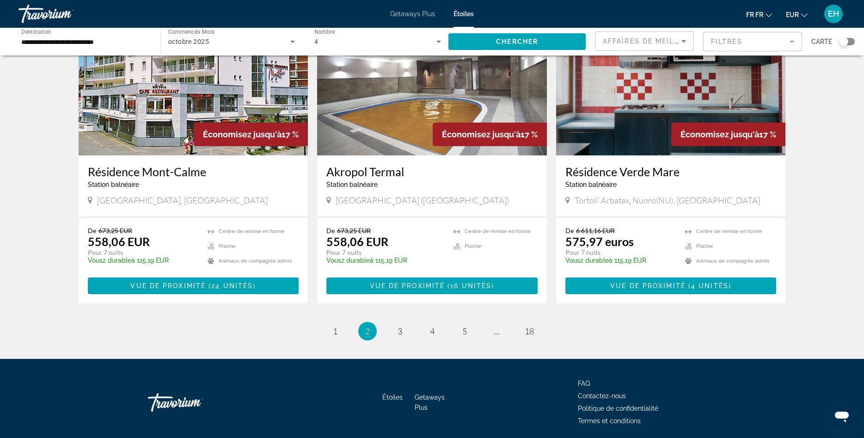
click at [399, 326] on span "3" at bounding box center [400, 331] width 5 height 10
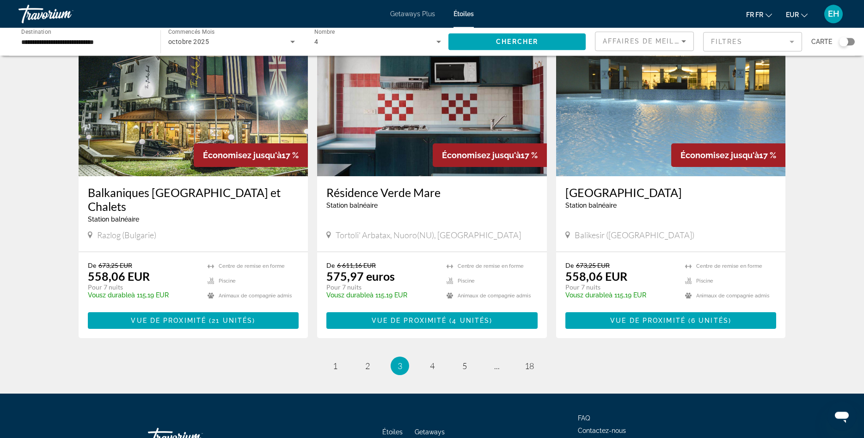
scroll to position [1072, 0]
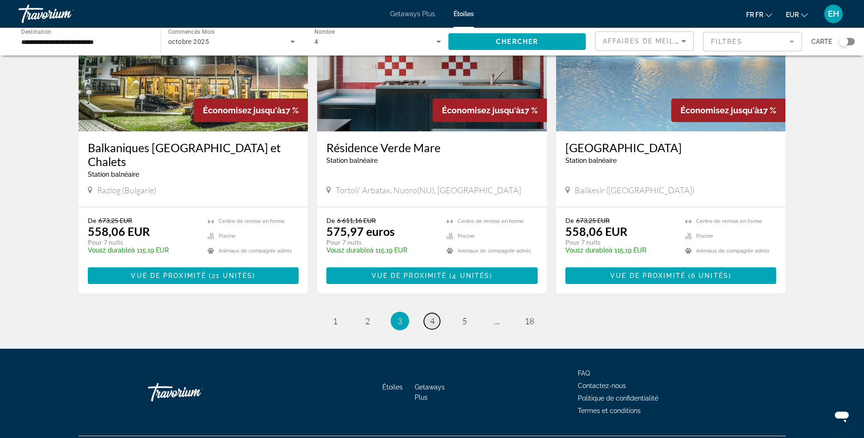
click at [436, 313] on link "page 4" at bounding box center [432, 321] width 16 height 16
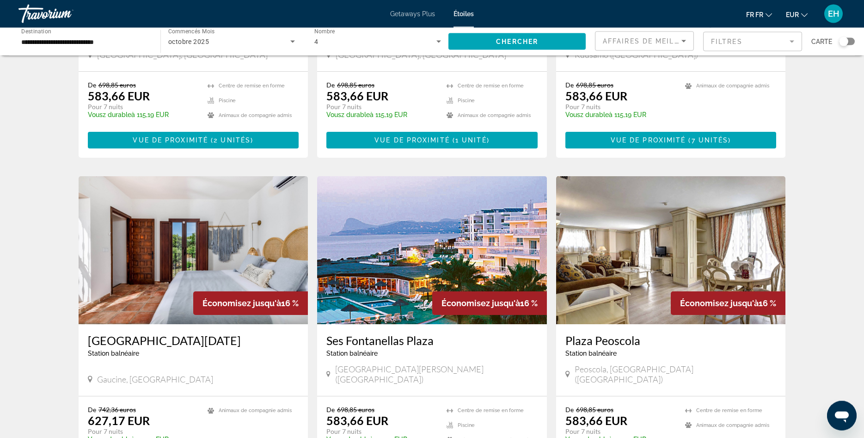
scroll to position [991, 0]
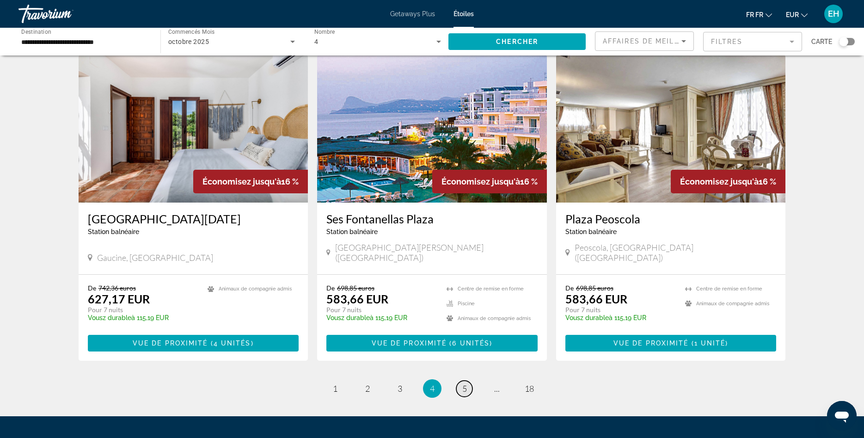
click at [466, 383] on span "5" at bounding box center [464, 388] width 5 height 10
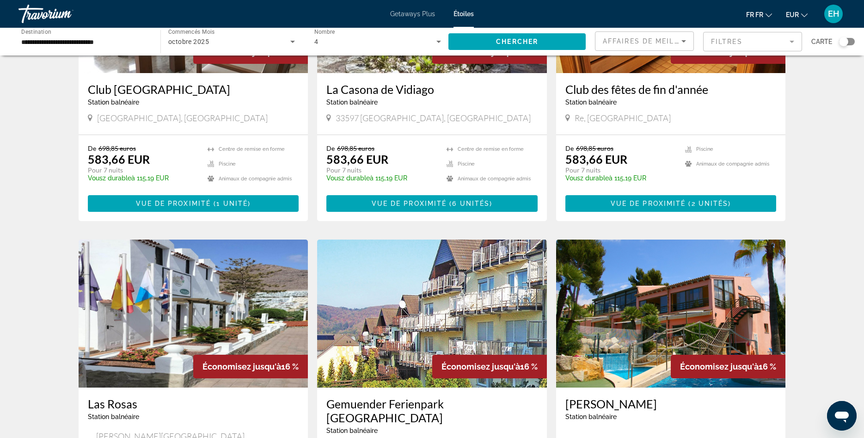
scroll to position [991, 0]
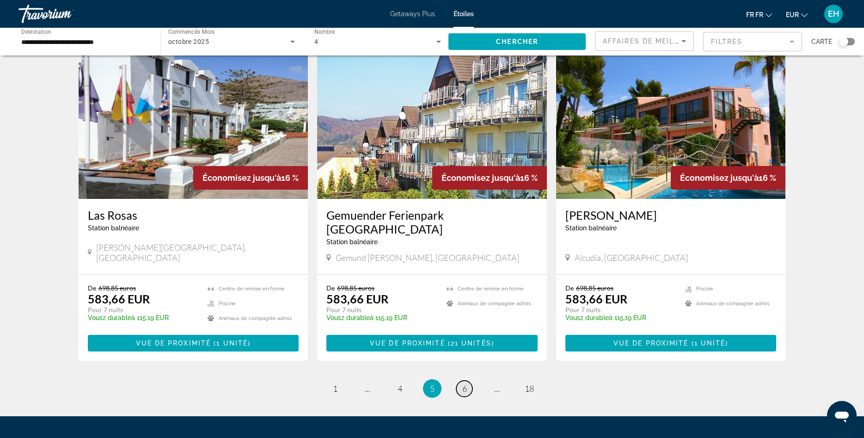
click at [469, 381] on link "page 6" at bounding box center [464, 389] width 16 height 16
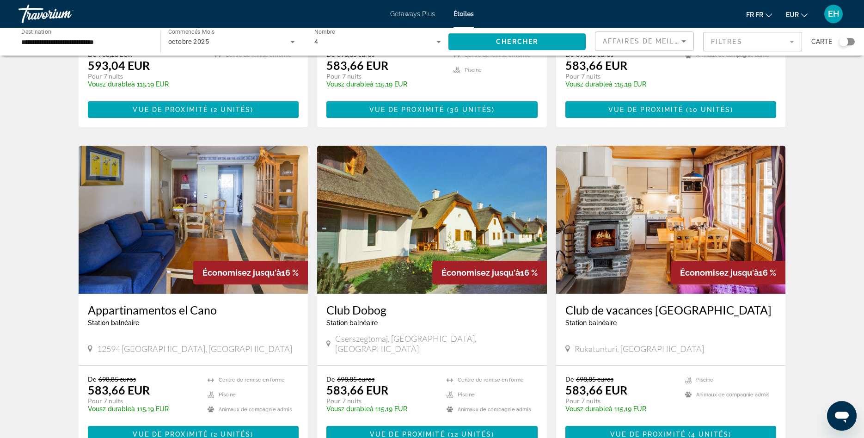
scroll to position [1038, 0]
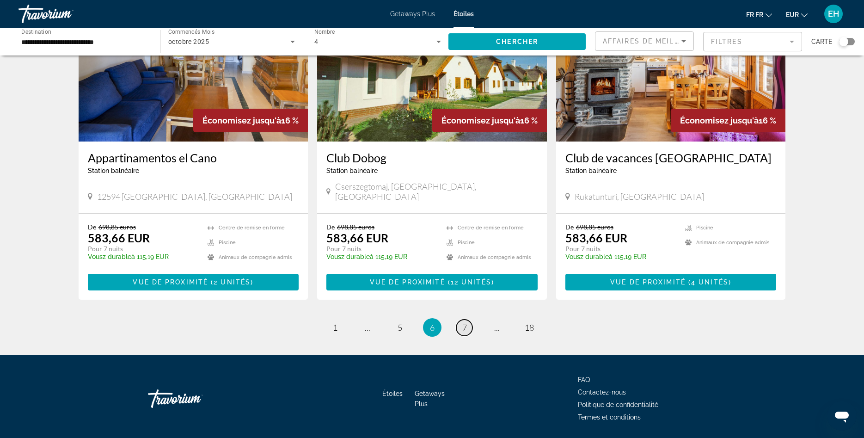
click at [464, 322] on span "7" at bounding box center [464, 327] width 5 height 10
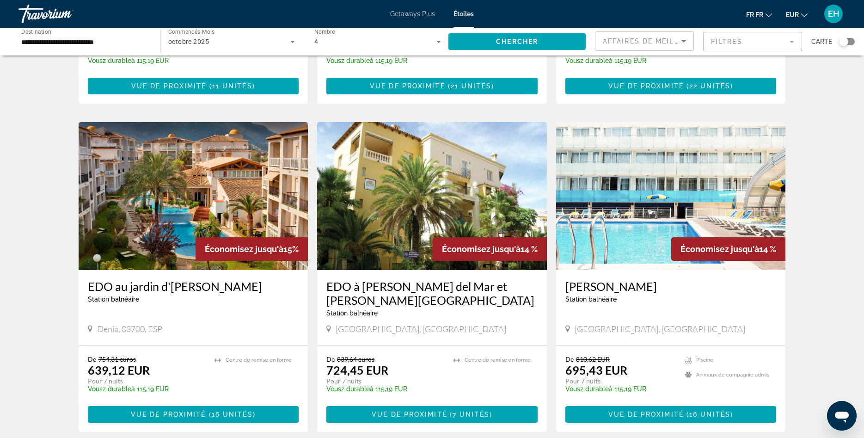
scroll to position [1086, 0]
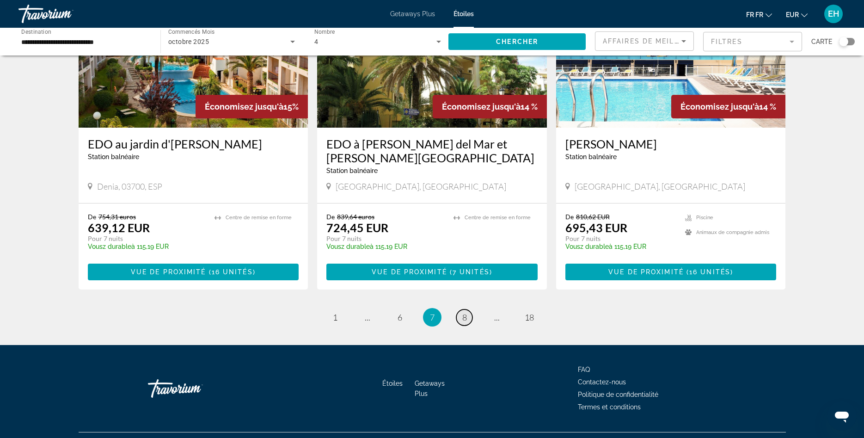
click at [470, 309] on link "page 8" at bounding box center [464, 317] width 16 height 16
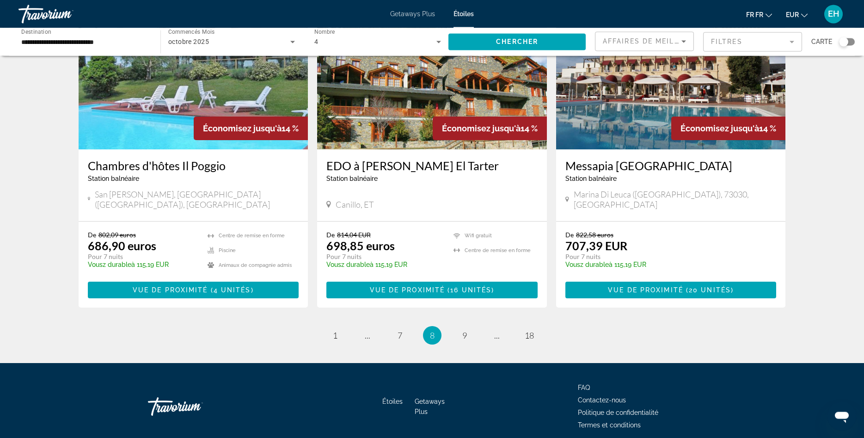
scroll to position [1058, 0]
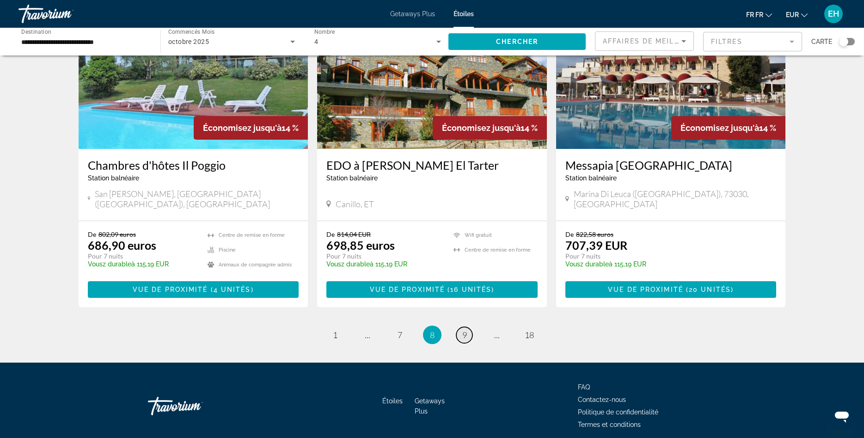
click at [466, 330] on span "9" at bounding box center [464, 335] width 5 height 10
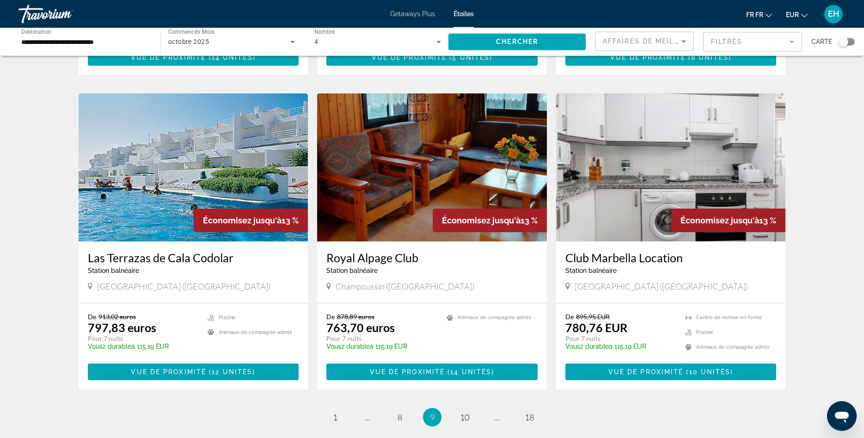
scroll to position [1072, 0]
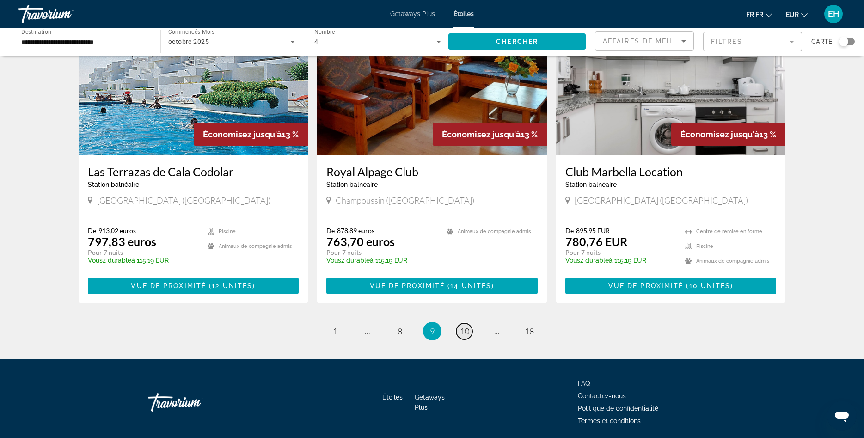
click at [460, 323] on link "page 10" at bounding box center [464, 331] width 16 height 16
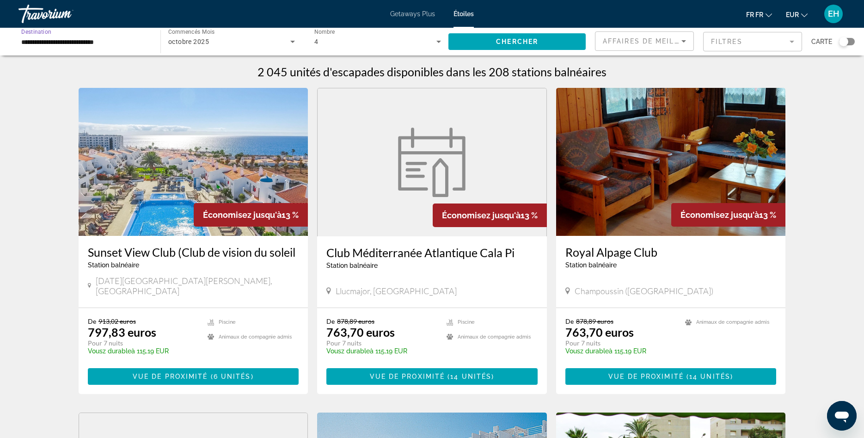
click at [84, 45] on input "**********" at bounding box center [84, 42] width 127 height 11
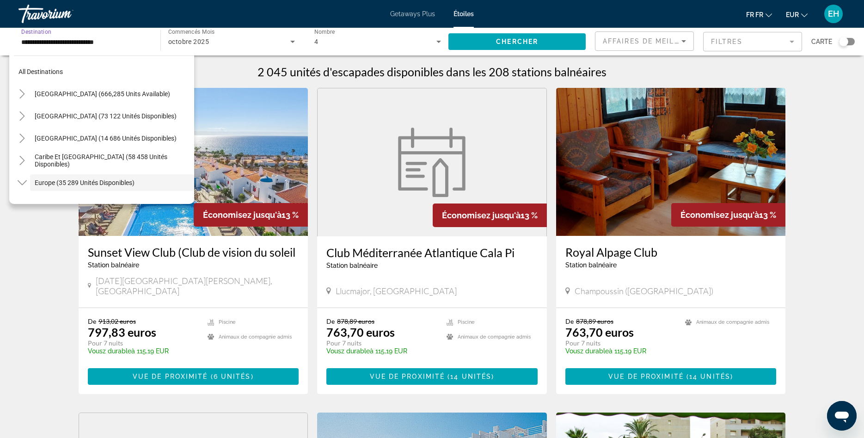
scroll to position [55, 0]
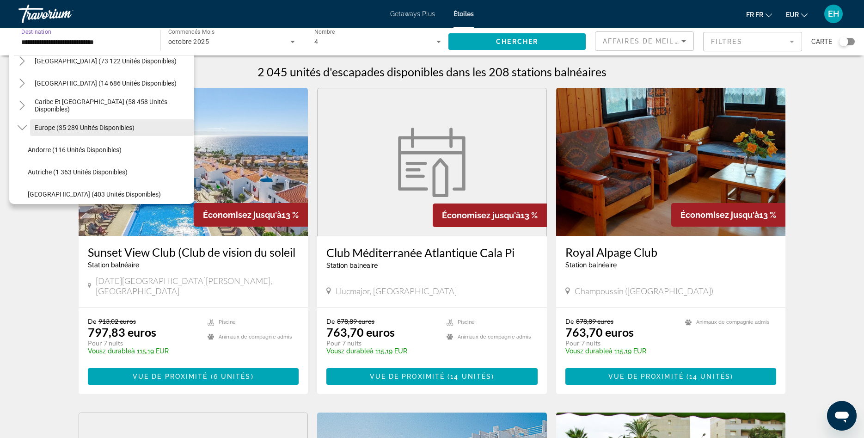
click at [68, 129] on span "Europe (35 289 unités disponibles)" at bounding box center [85, 127] width 100 height 7
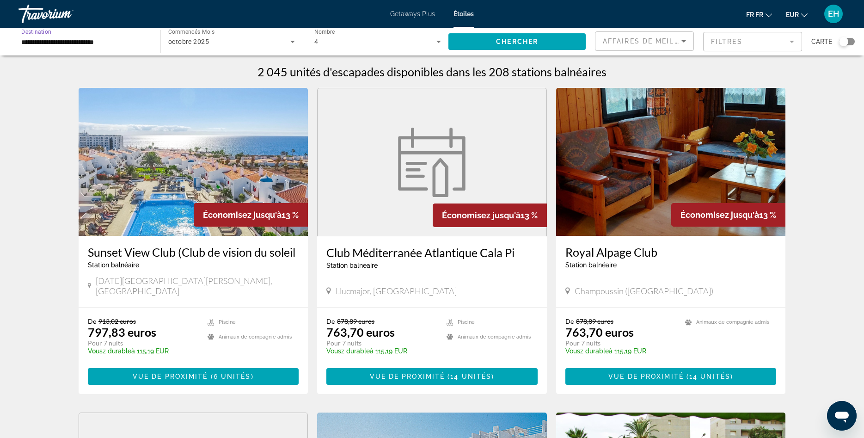
click at [29, 46] on input "**********" at bounding box center [84, 42] width 127 height 11
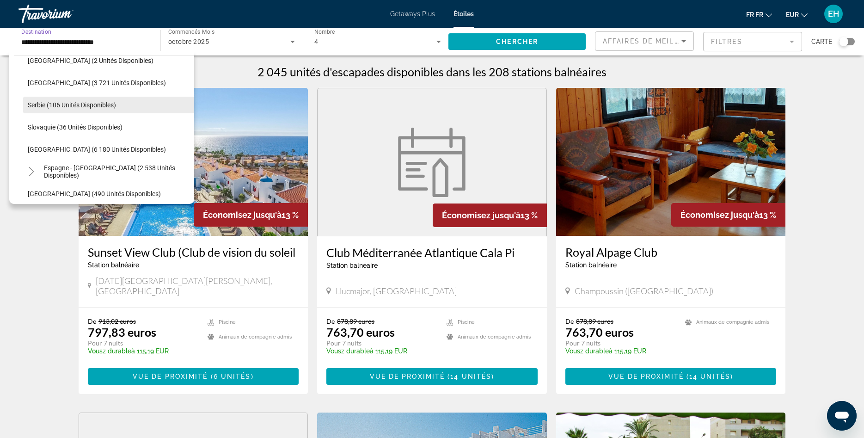
scroll to position [455, 0]
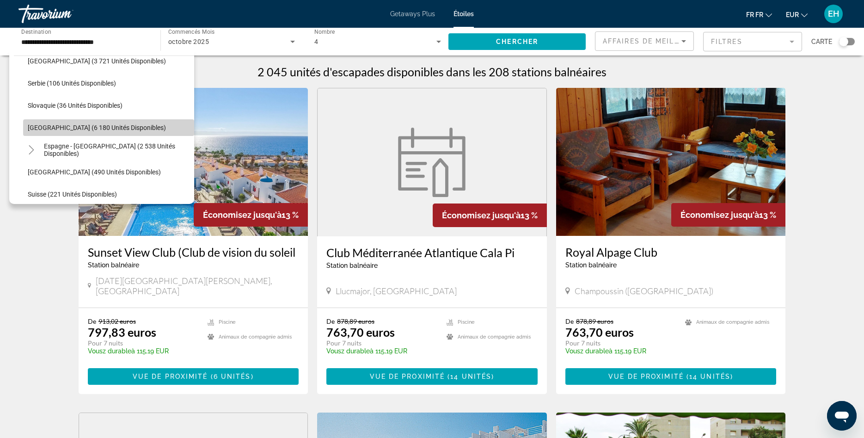
click at [59, 127] on span "[GEOGRAPHIC_DATA] (6 180 unités disponibles)" at bounding box center [97, 127] width 138 height 7
type input "**********"
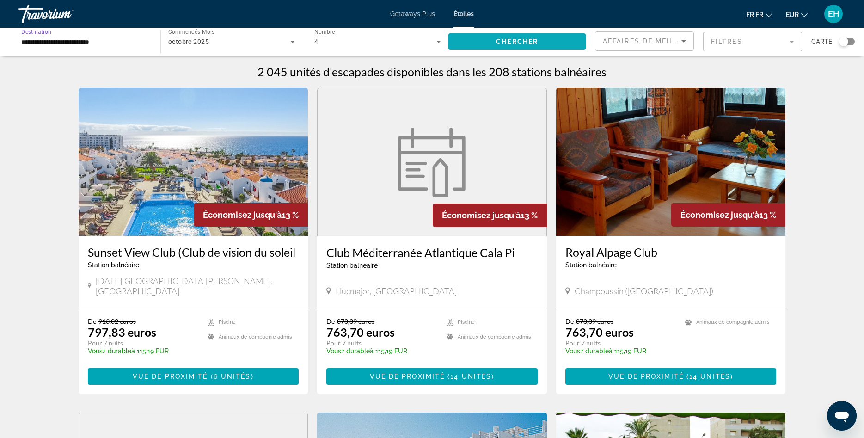
click at [496, 38] on span "Le widget de recherche" at bounding box center [517, 42] width 137 height 22
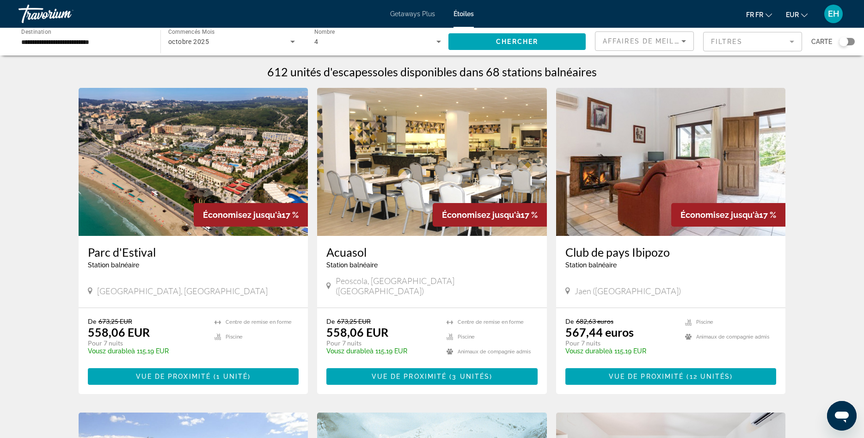
click at [437, 37] on icon "Le widget de recherche" at bounding box center [438, 41] width 11 height 11
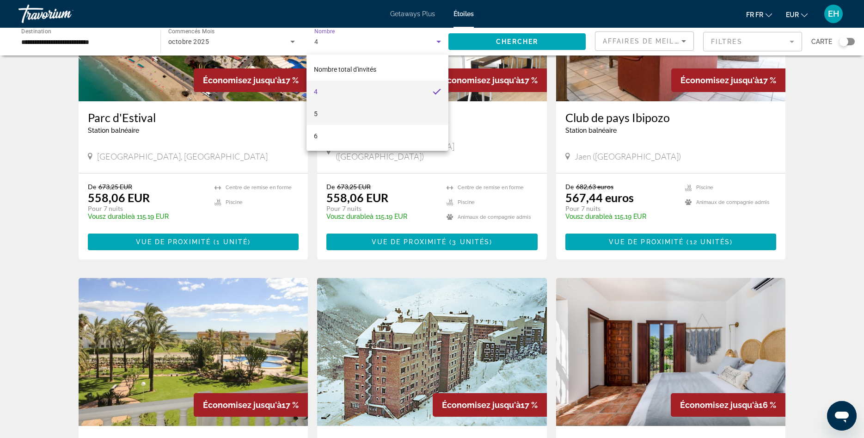
scroll to position [47, 0]
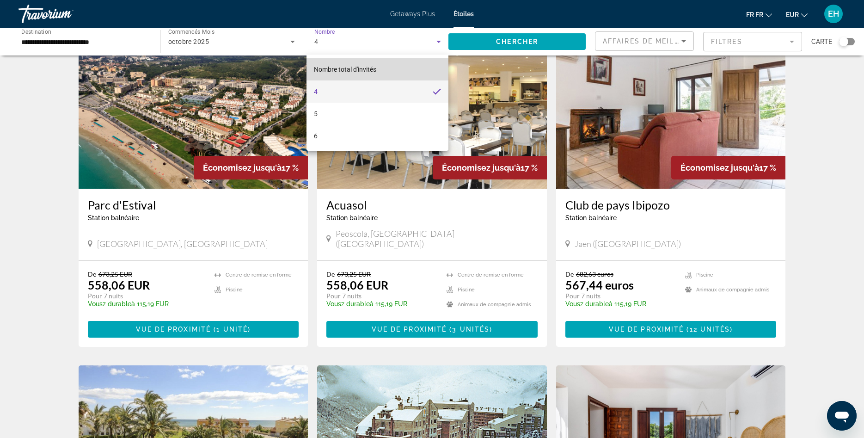
click at [343, 62] on mat-option "Nombre total d'invités" at bounding box center [378, 69] width 142 height 22
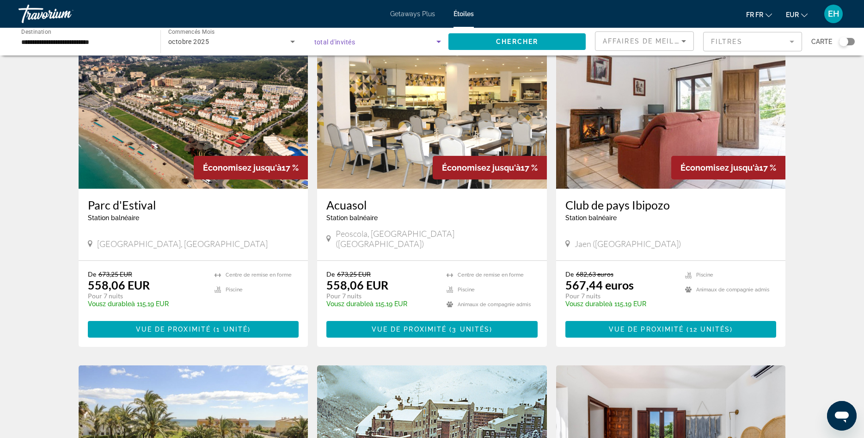
click at [426, 37] on span "Le widget de recherche" at bounding box center [375, 41] width 123 height 11
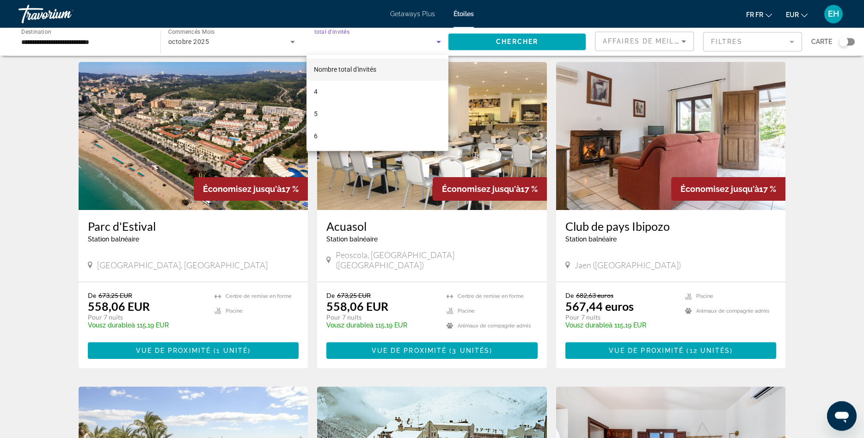
scroll to position [0, 0]
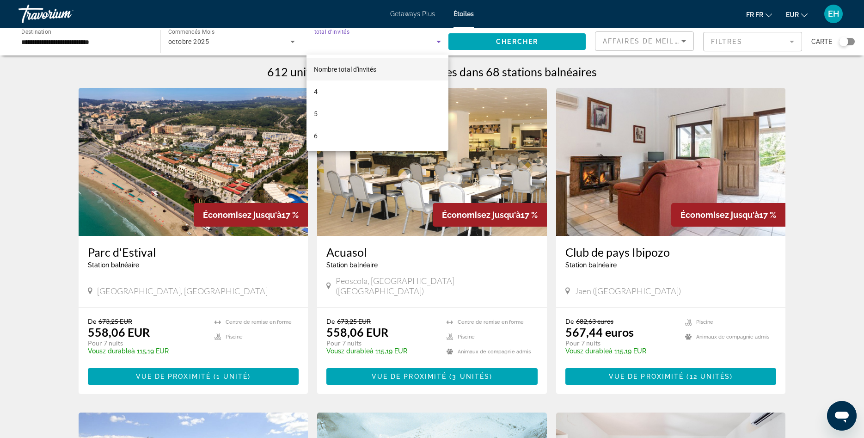
click at [21, 114] on div at bounding box center [432, 219] width 864 height 438
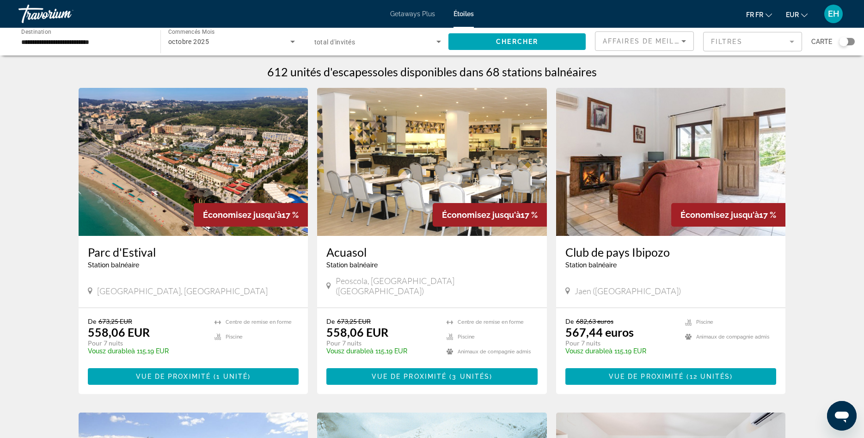
click at [376, 32] on div "Le widget de recherche" at bounding box center [377, 42] width 127 height 26
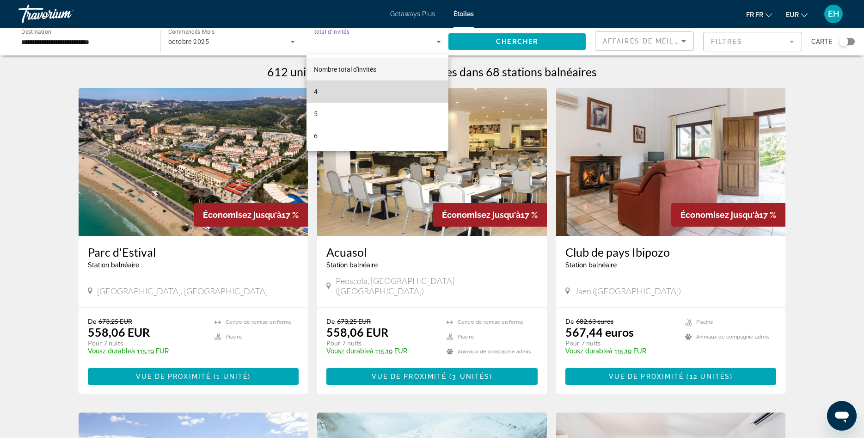
click at [329, 93] on mat-option "4" at bounding box center [378, 91] width 142 height 22
